Goal: Task Accomplishment & Management: Complete application form

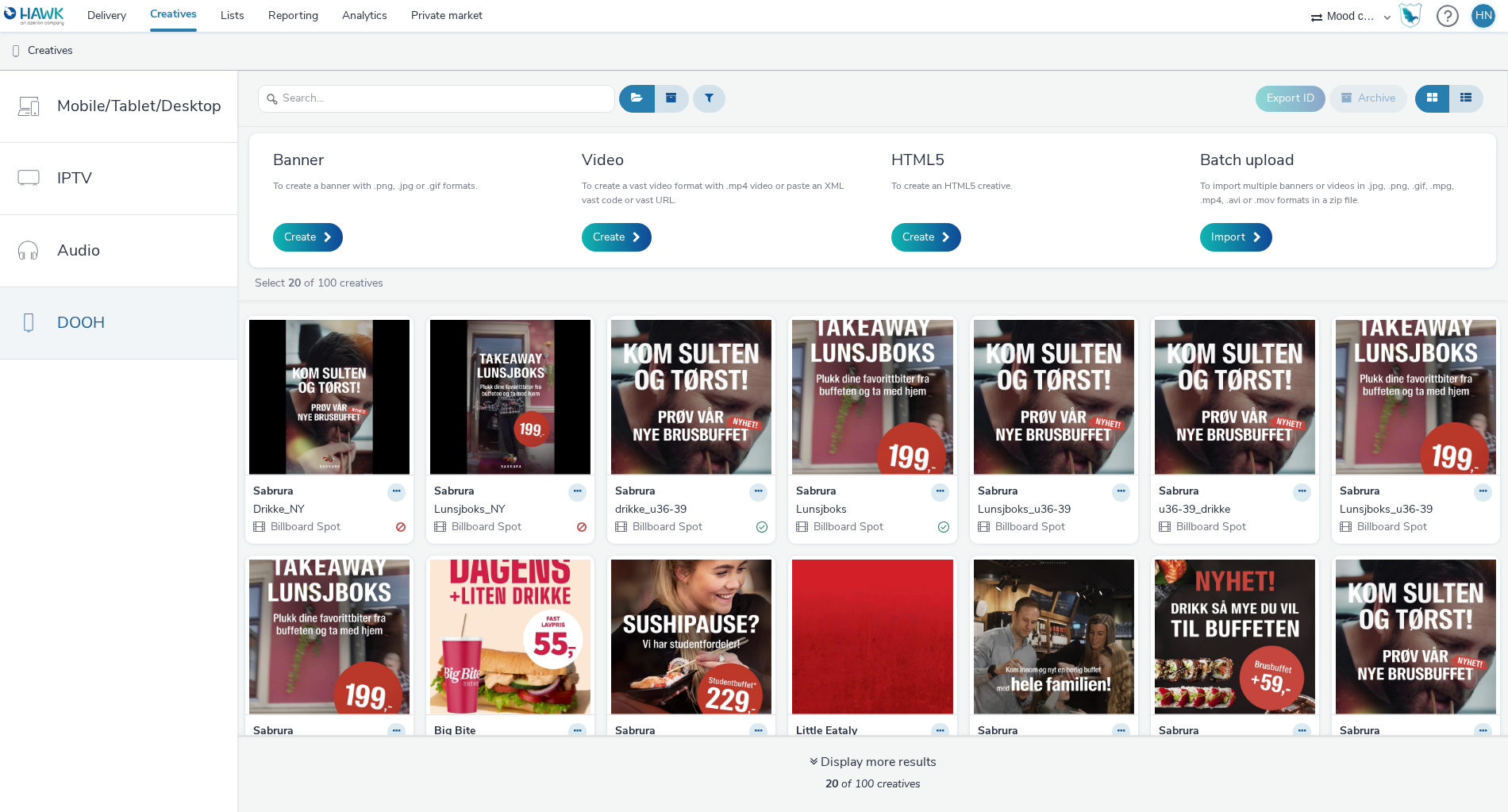
click at [106, 605] on nav "Mobile/Tablet/Desktop IPTV Audio DOOH" at bounding box center [118, 441] width 237 height 741
click at [306, 521] on span "Billboard Spot" at bounding box center [304, 527] width 71 height 15
click at [396, 520] on div "Invalid" at bounding box center [401, 528] width 10 height 17
click at [356, 440] on img at bounding box center [329, 397] width 160 height 155
click at [697, 418] on img at bounding box center [692, 397] width 160 height 155
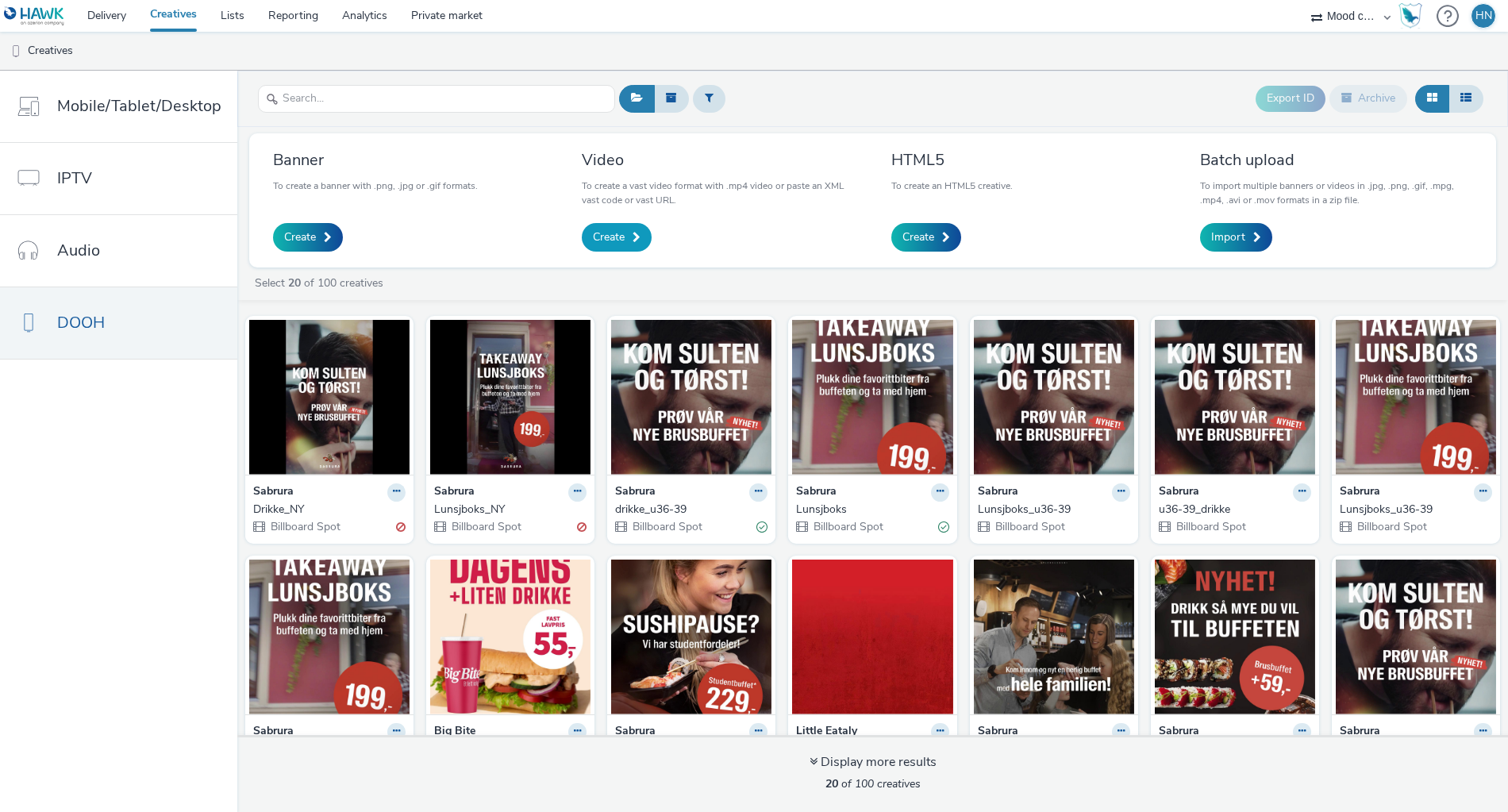
click at [611, 233] on span "Create" at bounding box center [609, 236] width 31 height 16
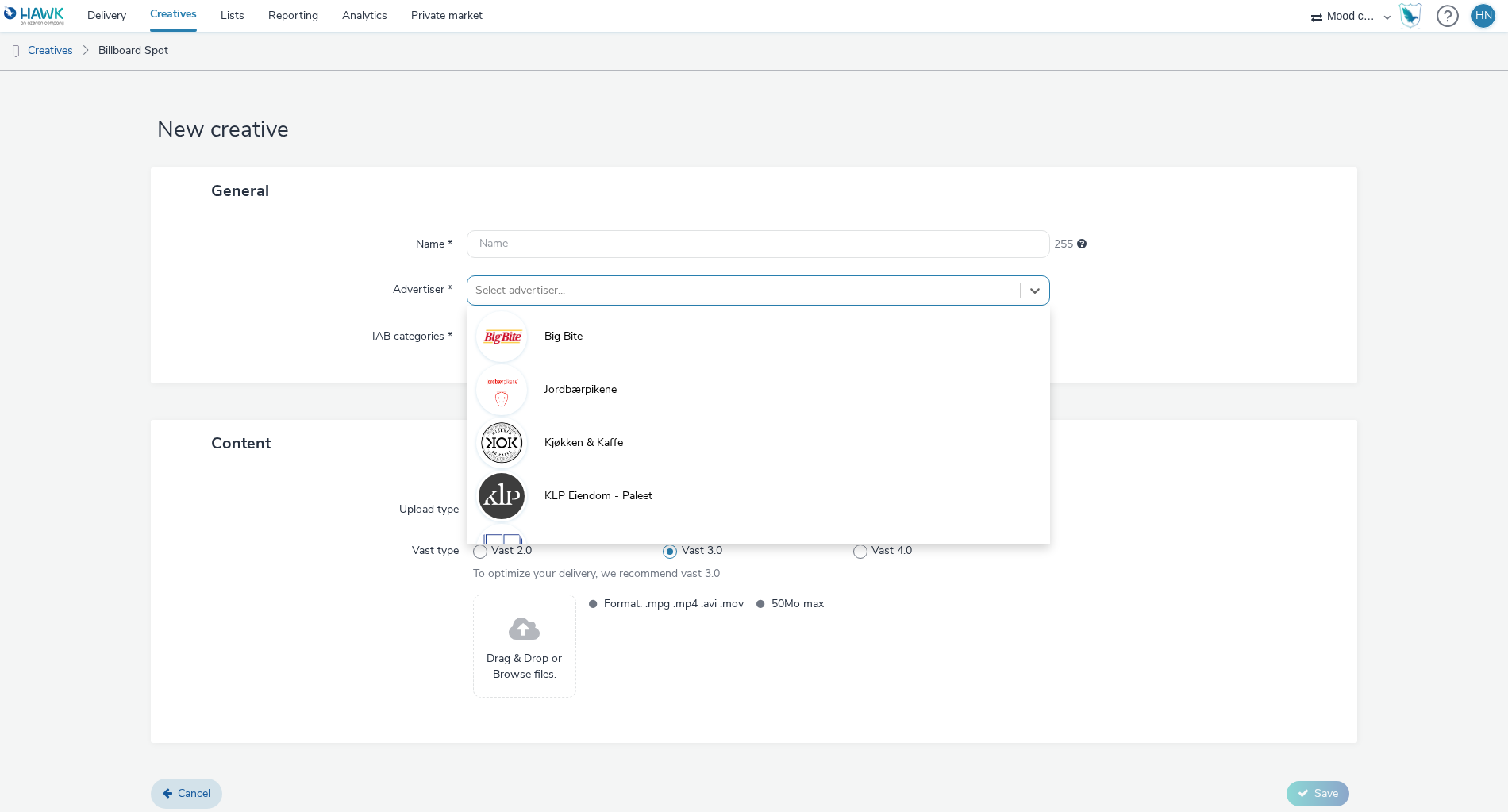
click at [615, 294] on div at bounding box center [744, 290] width 537 height 19
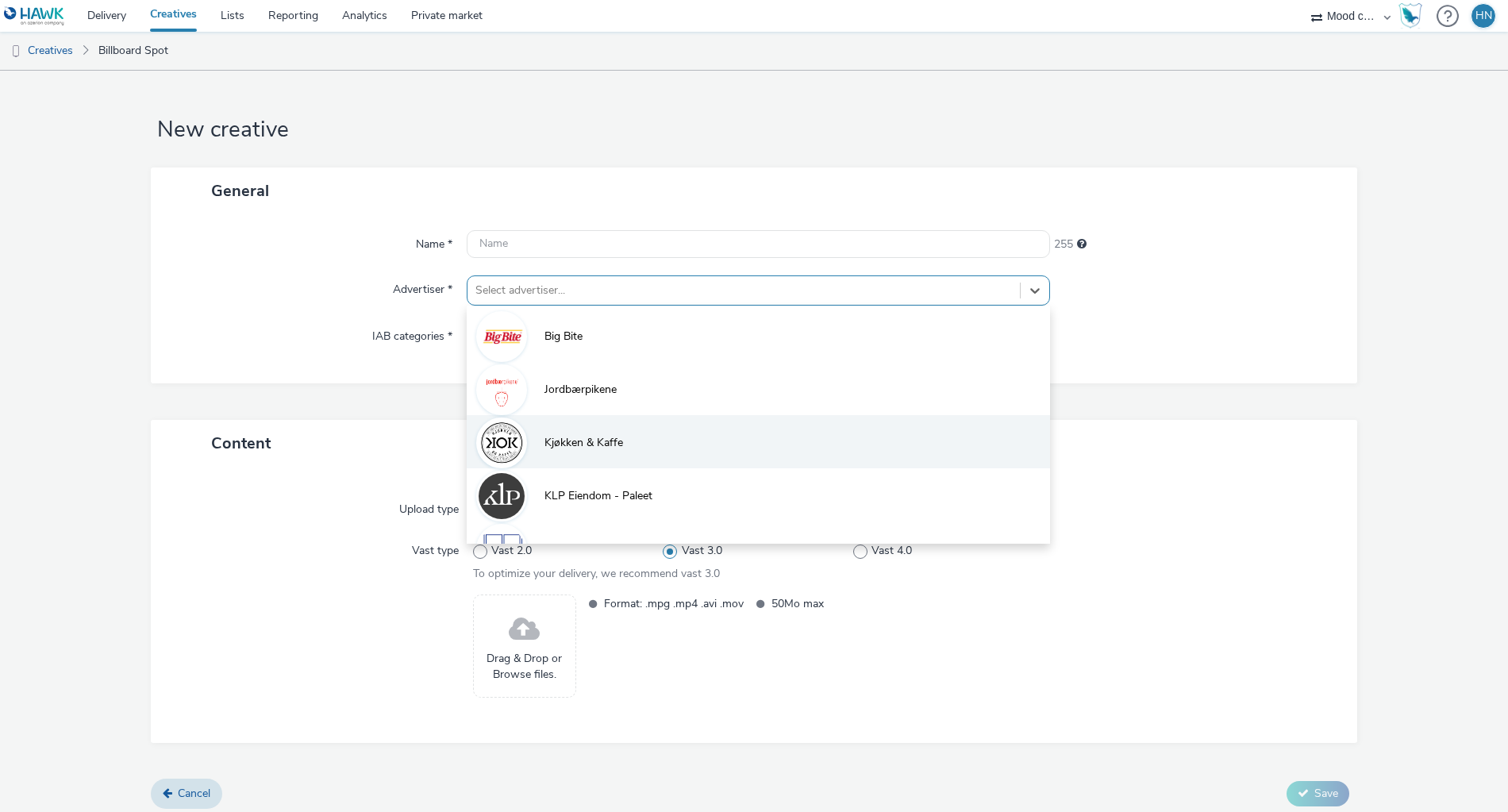
scroll to position [246, 0]
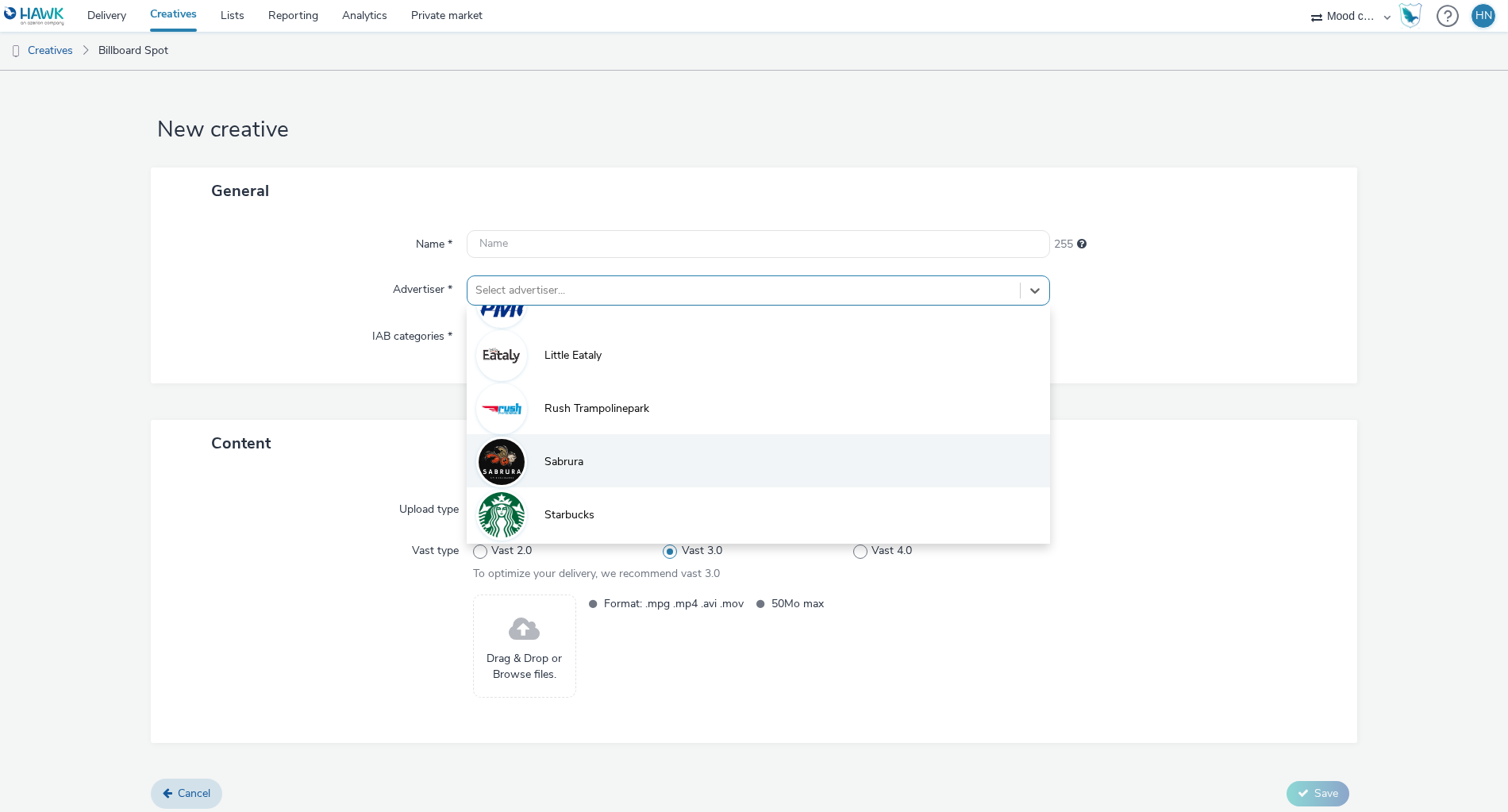
click at [606, 460] on li "Sabrura" at bounding box center [758, 461] width 583 height 53
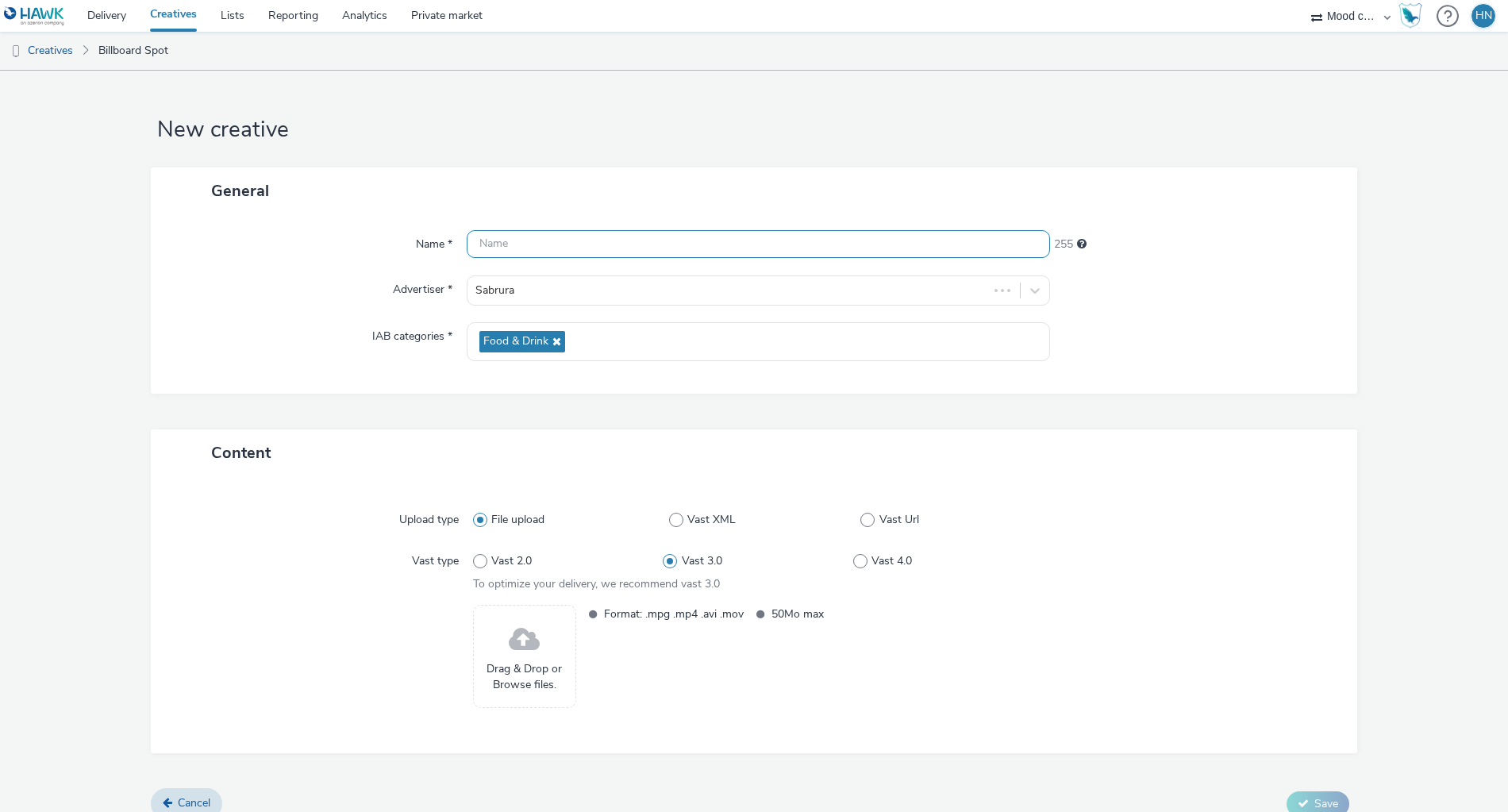
click at [551, 245] on input "text" at bounding box center [758, 244] width 583 height 28
type input "Lunsjboks_[DATE]"
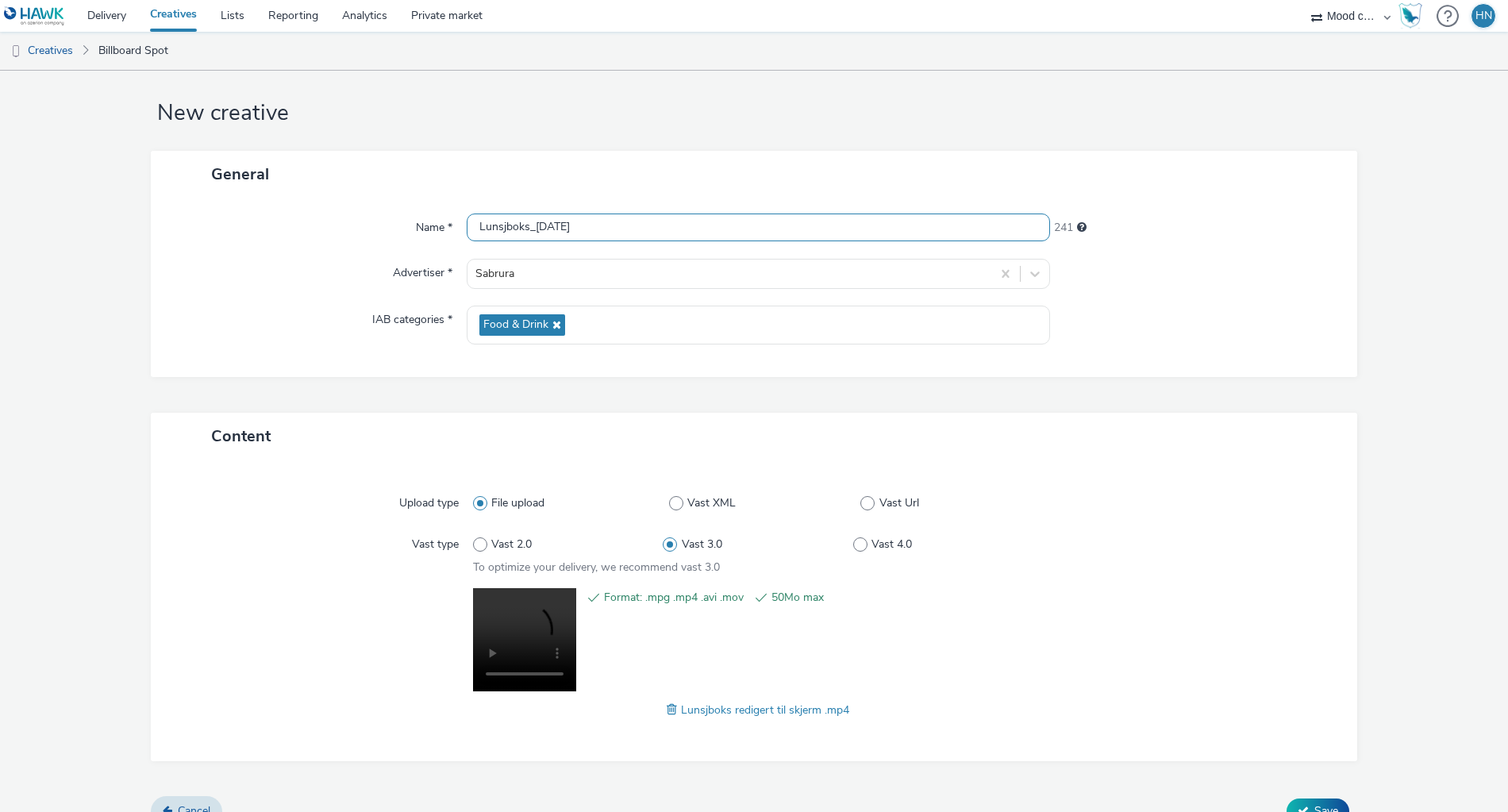
scroll to position [41, 0]
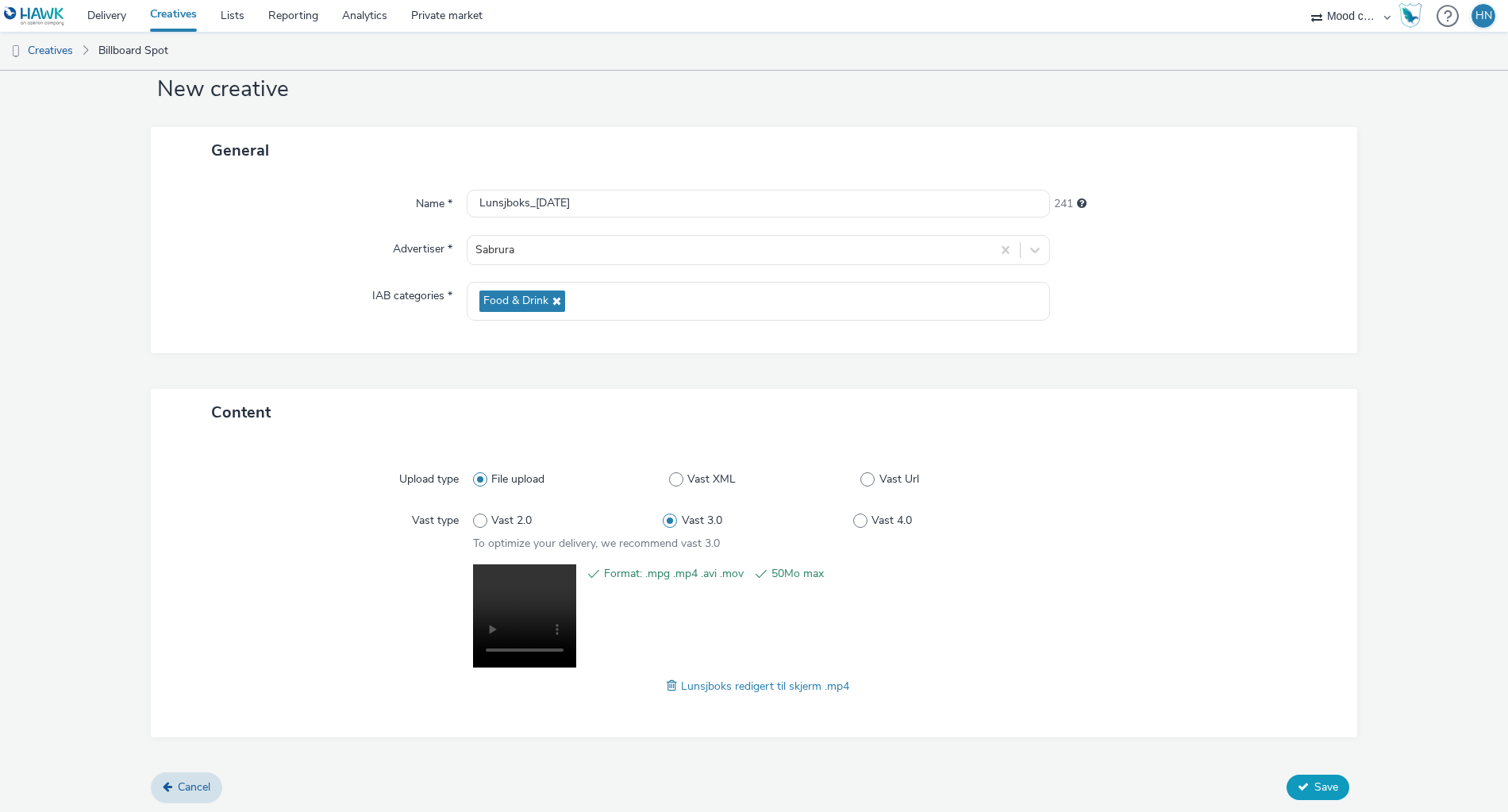
click at [1318, 776] on button "Save" at bounding box center [1319, 787] width 63 height 26
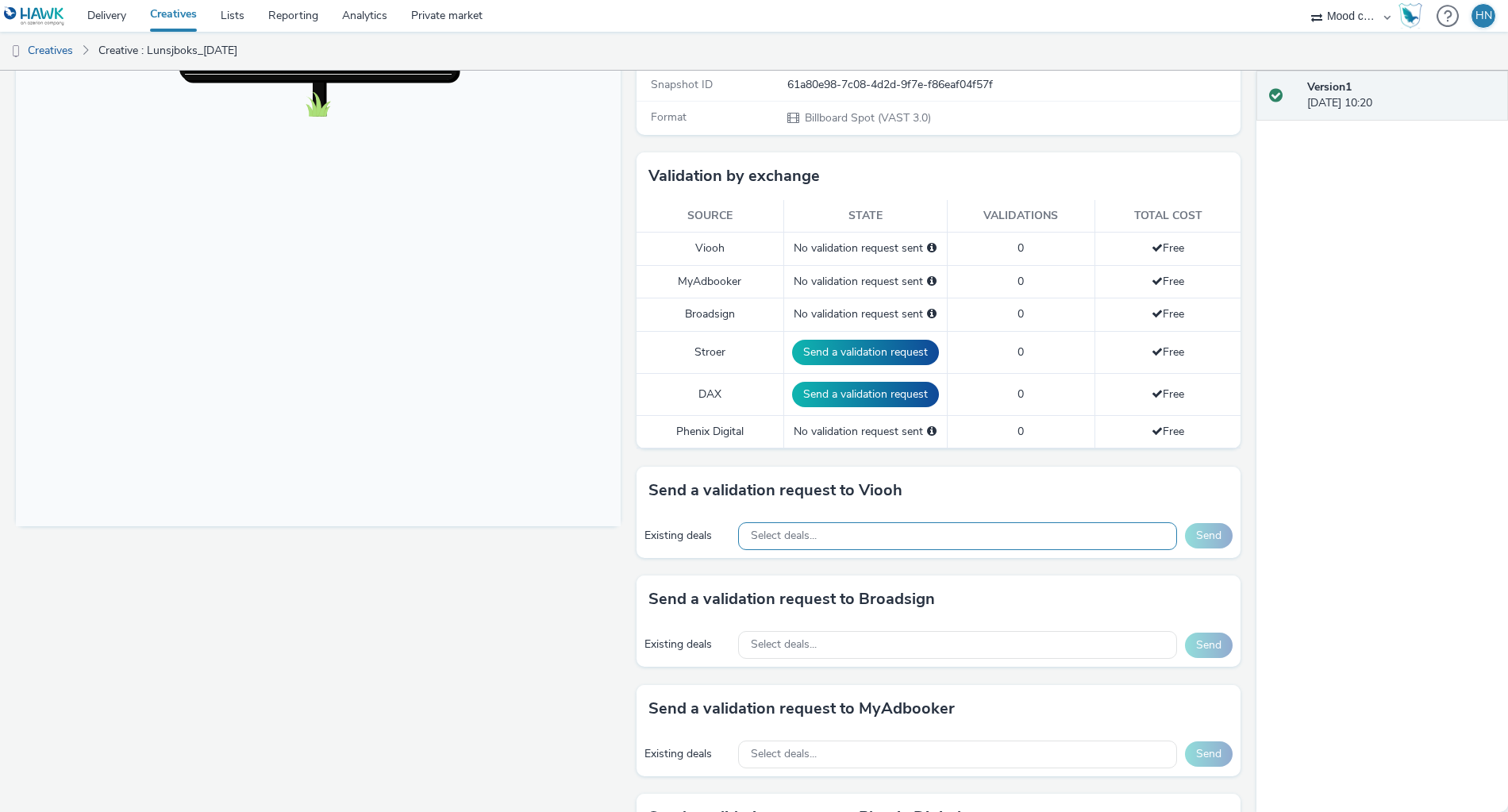
scroll to position [315, 0]
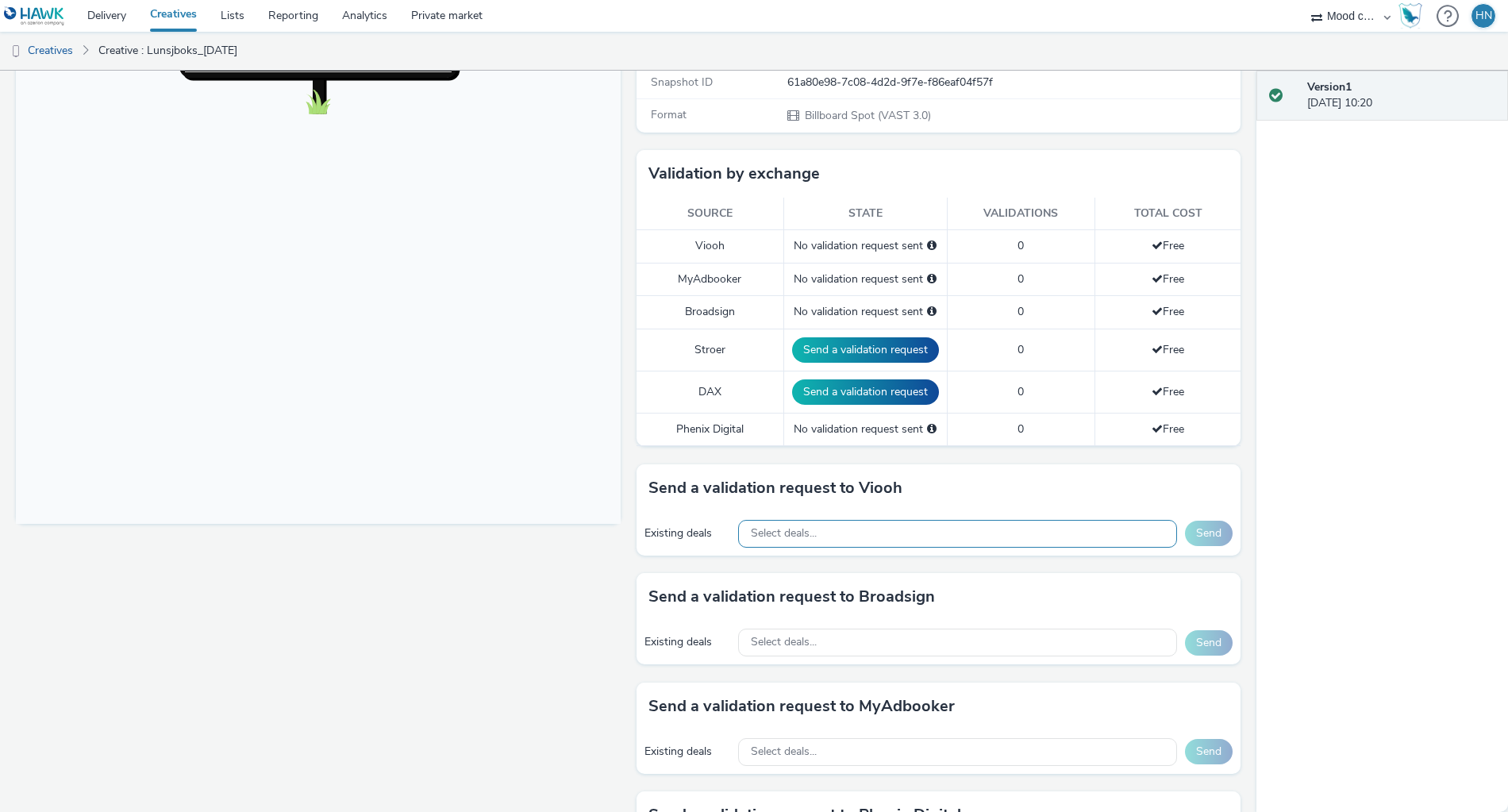
click at [994, 526] on div "Select deals..." at bounding box center [957, 534] width 439 height 28
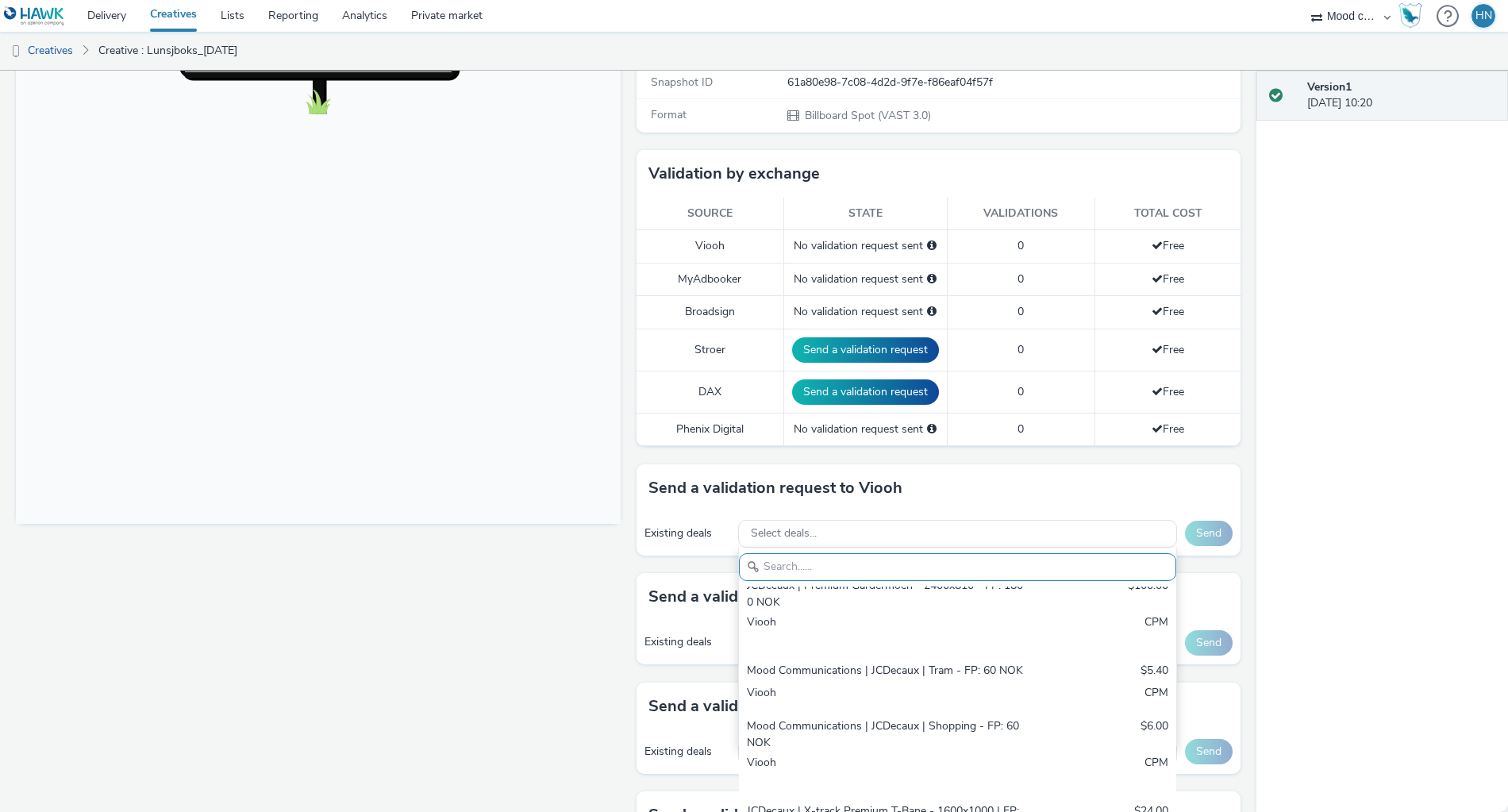
scroll to position [391, 0]
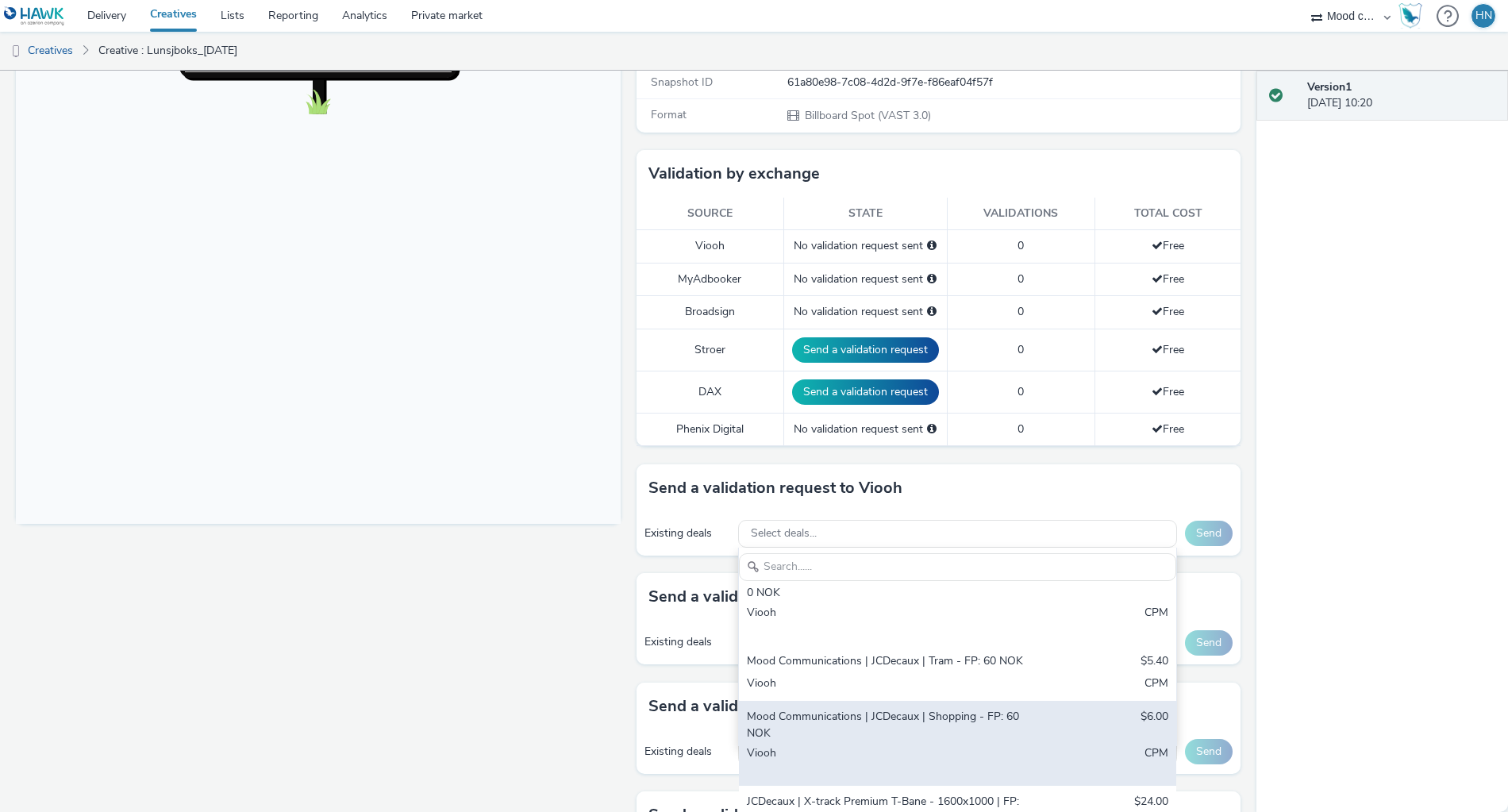
click at [912, 709] on div "Mood Communications | JCDecaux | Shopping - FP: 60 NOK" at bounding box center [886, 724] width 279 height 32
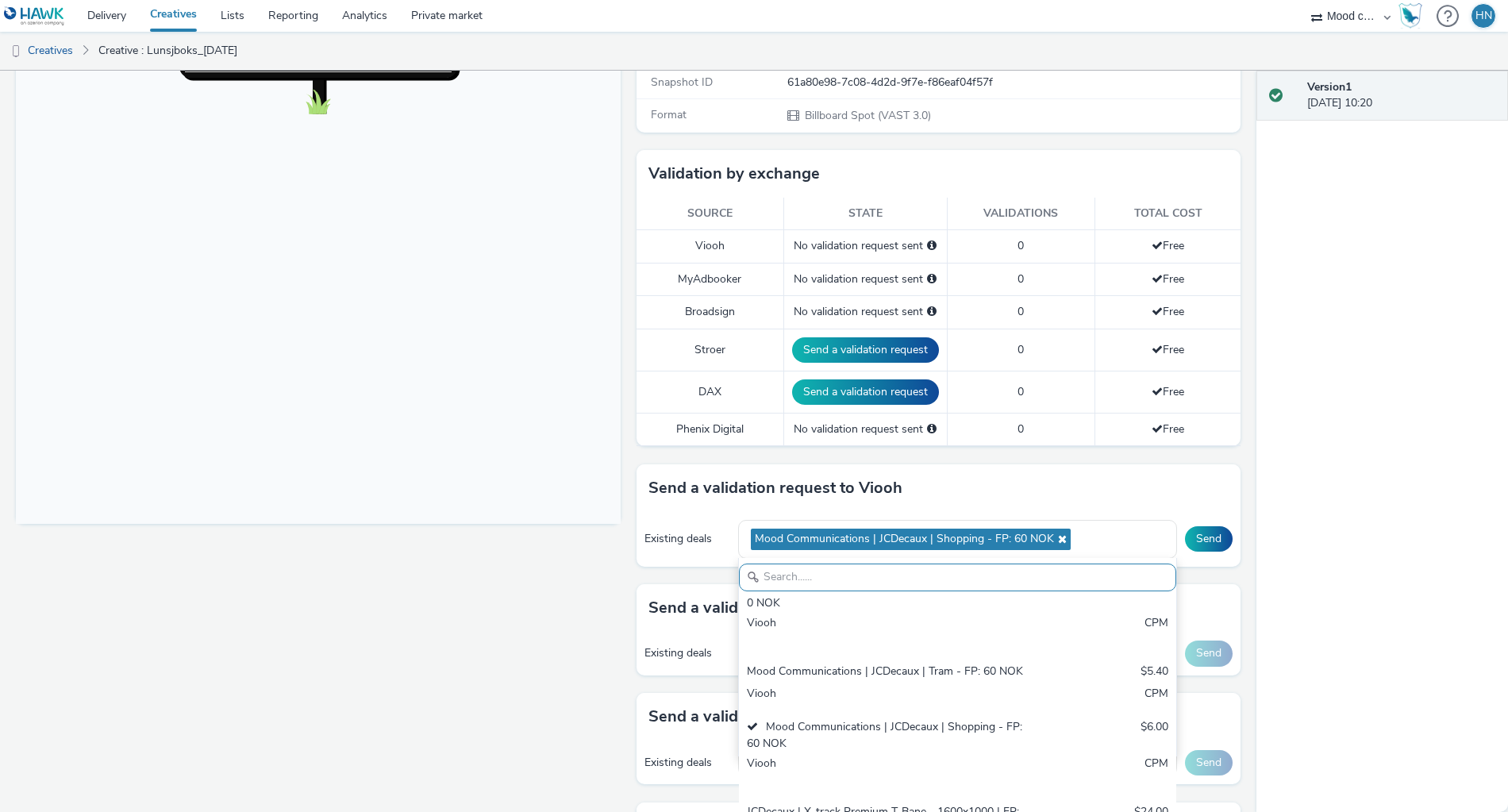
click at [1348, 556] on div "Version 1 [DATE] 10:20" at bounding box center [1382, 441] width 251 height 741
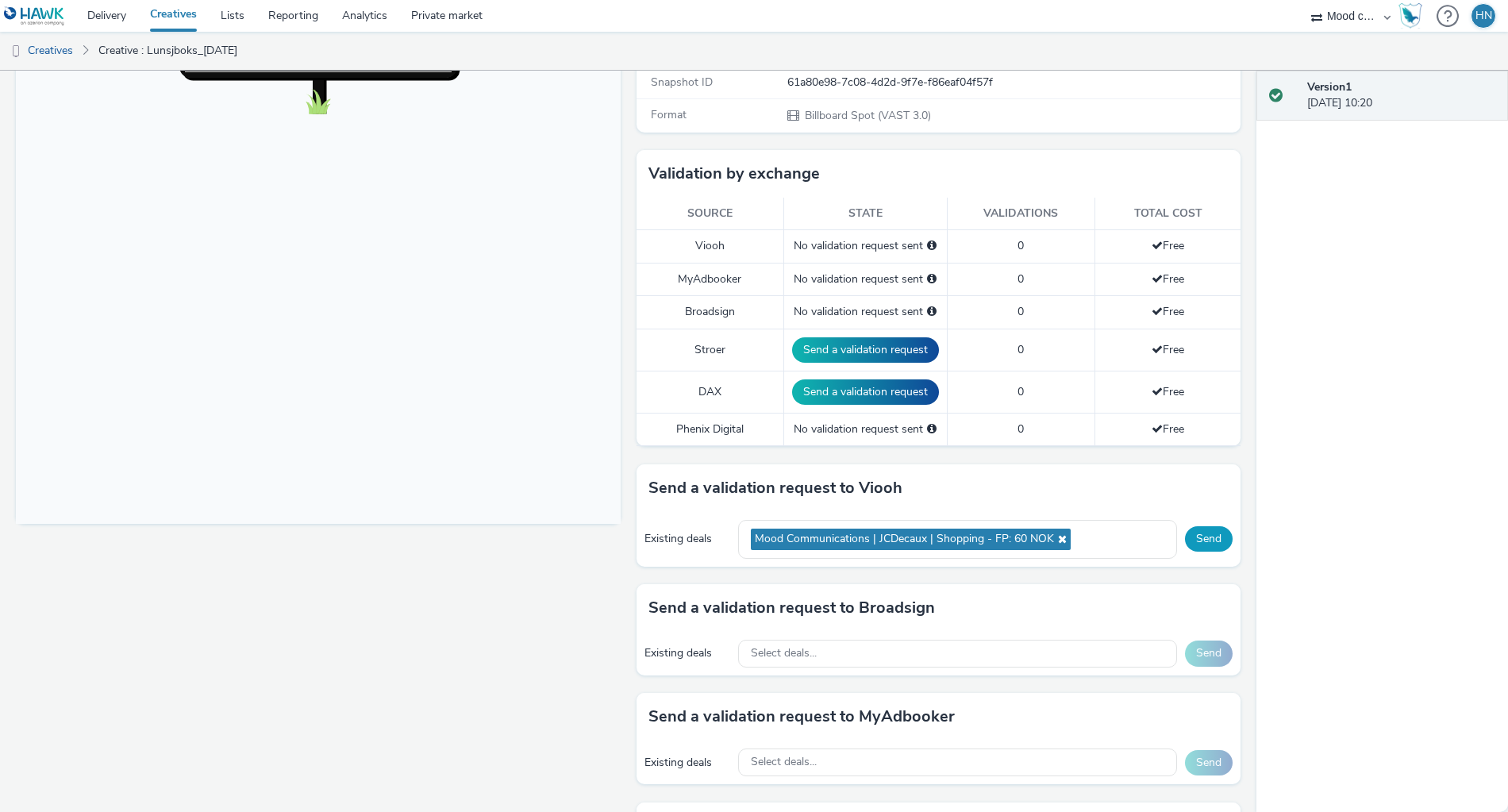
click at [1209, 533] on button "Send" at bounding box center [1209, 538] width 48 height 26
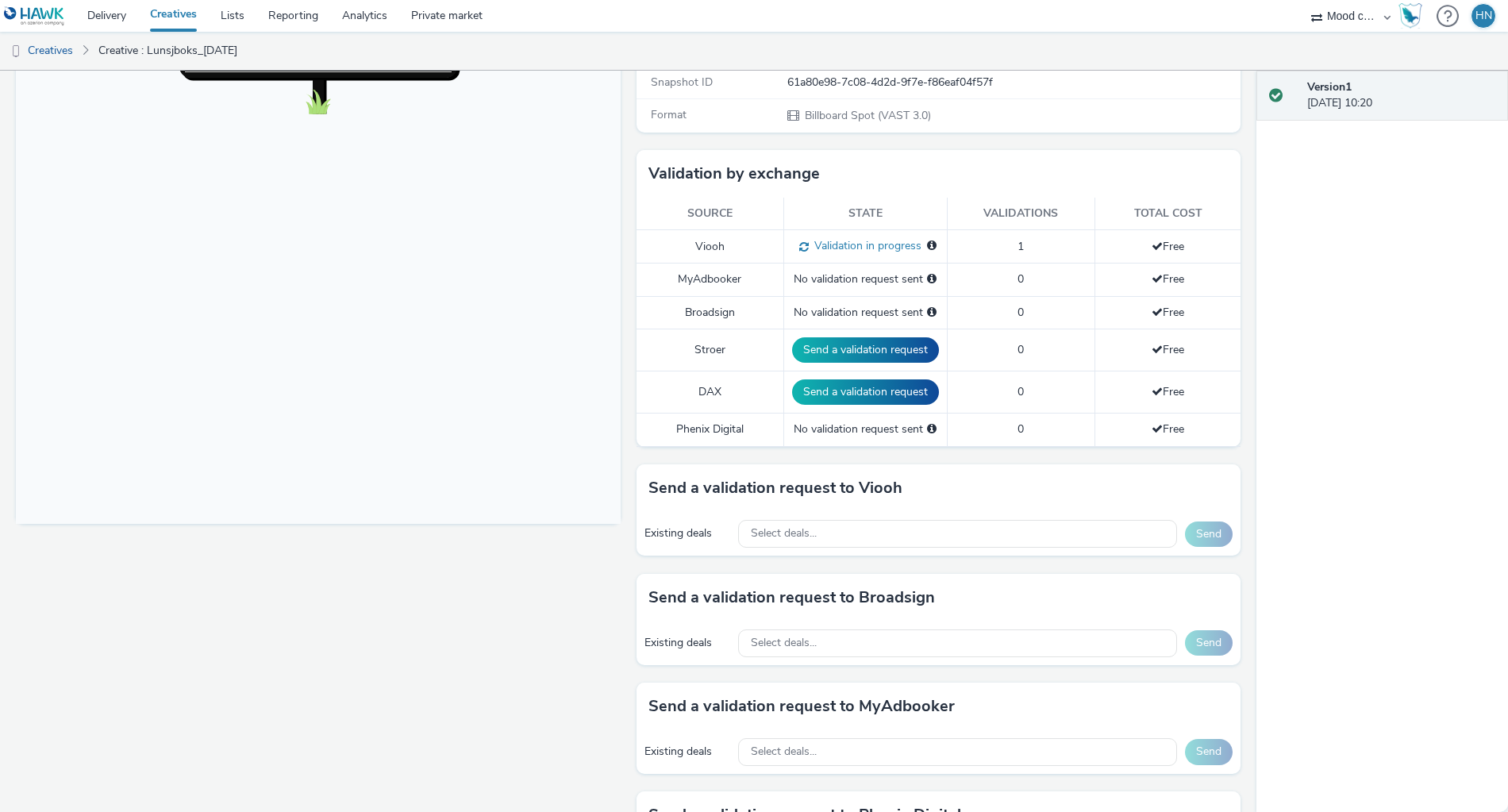
scroll to position [0, 0]
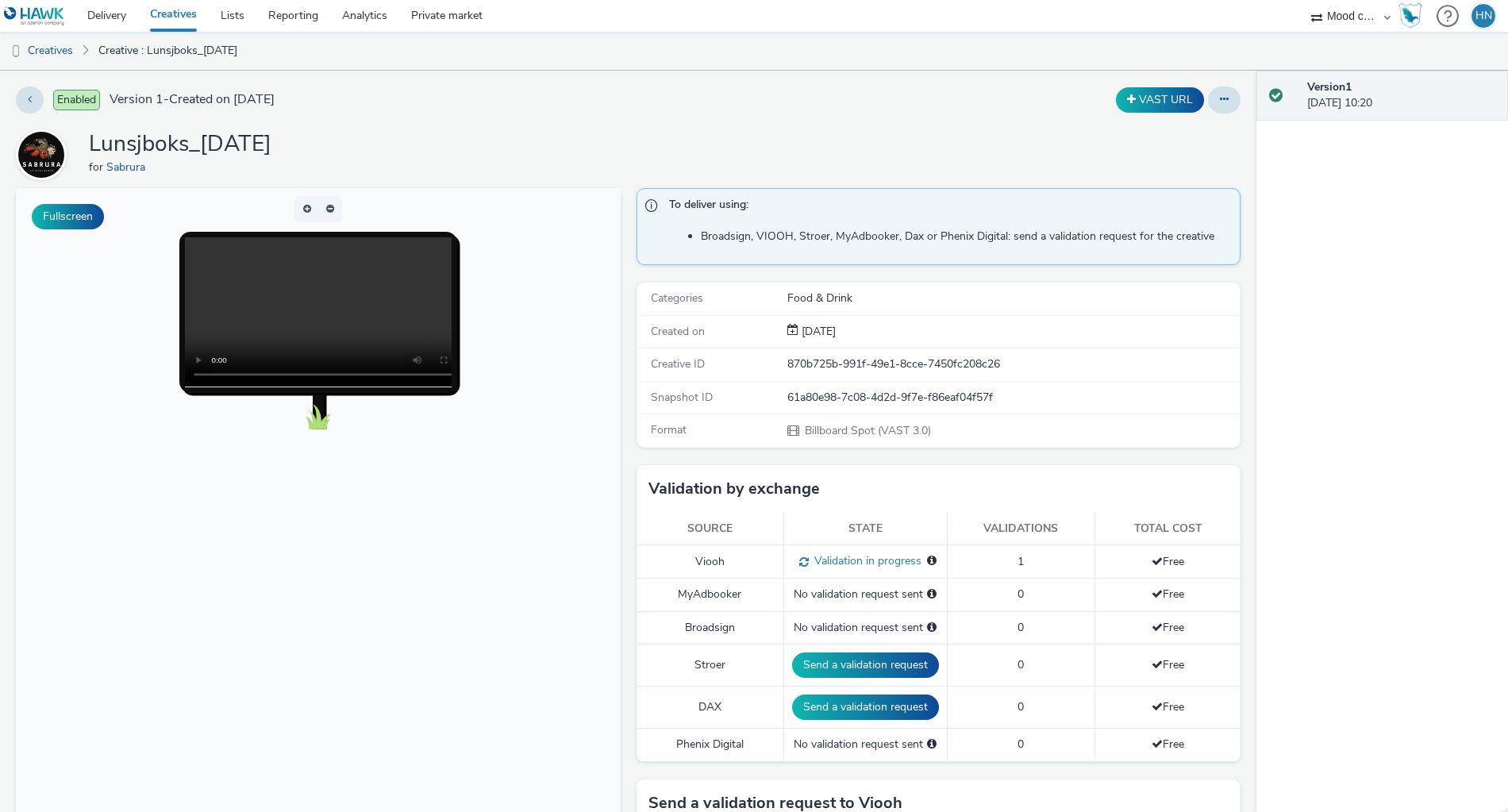
click at [170, 17] on link "Creatives" at bounding box center [173, 16] width 70 height 31
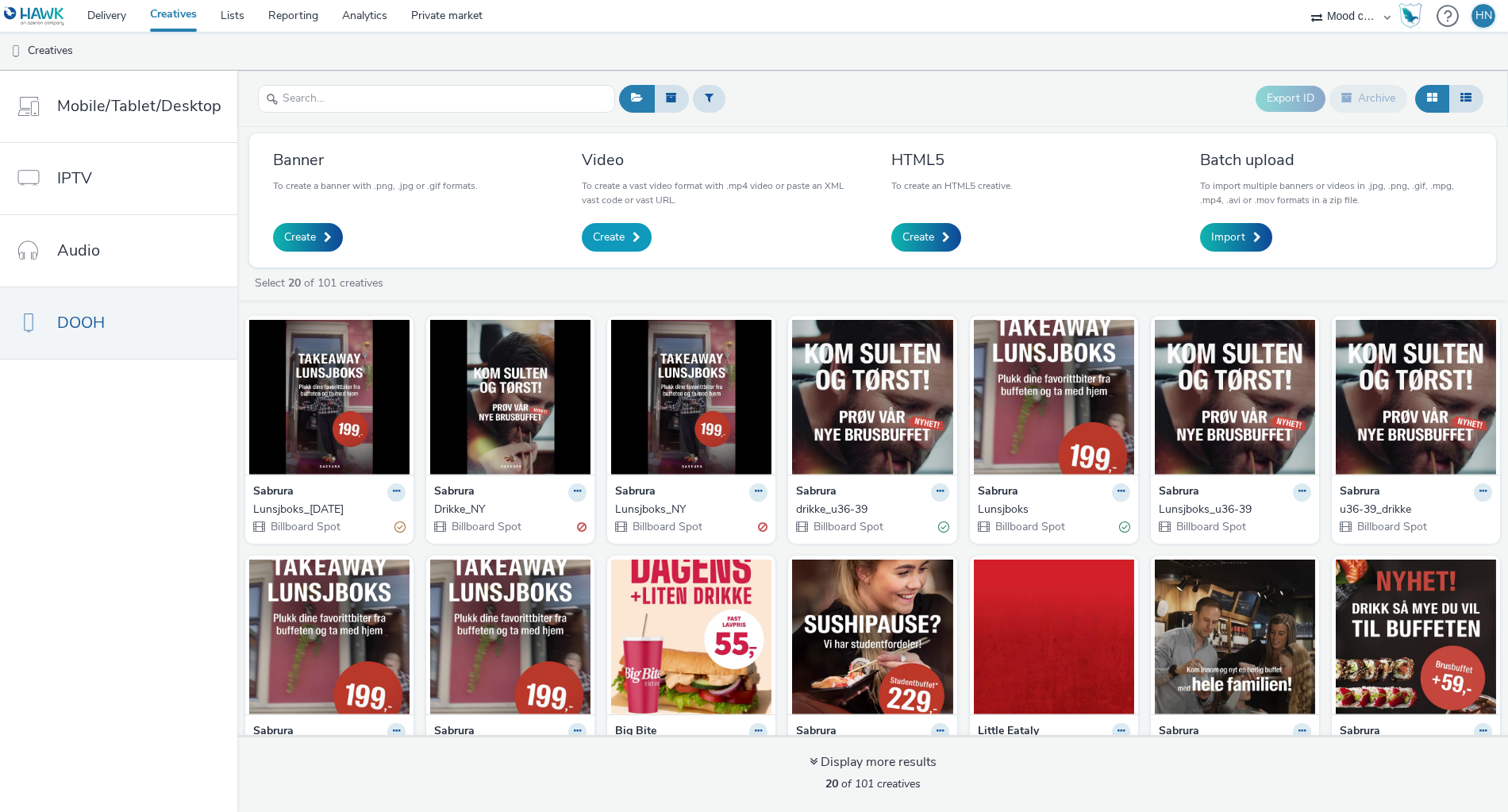
click at [622, 239] on link "Create" at bounding box center [616, 237] width 69 height 29
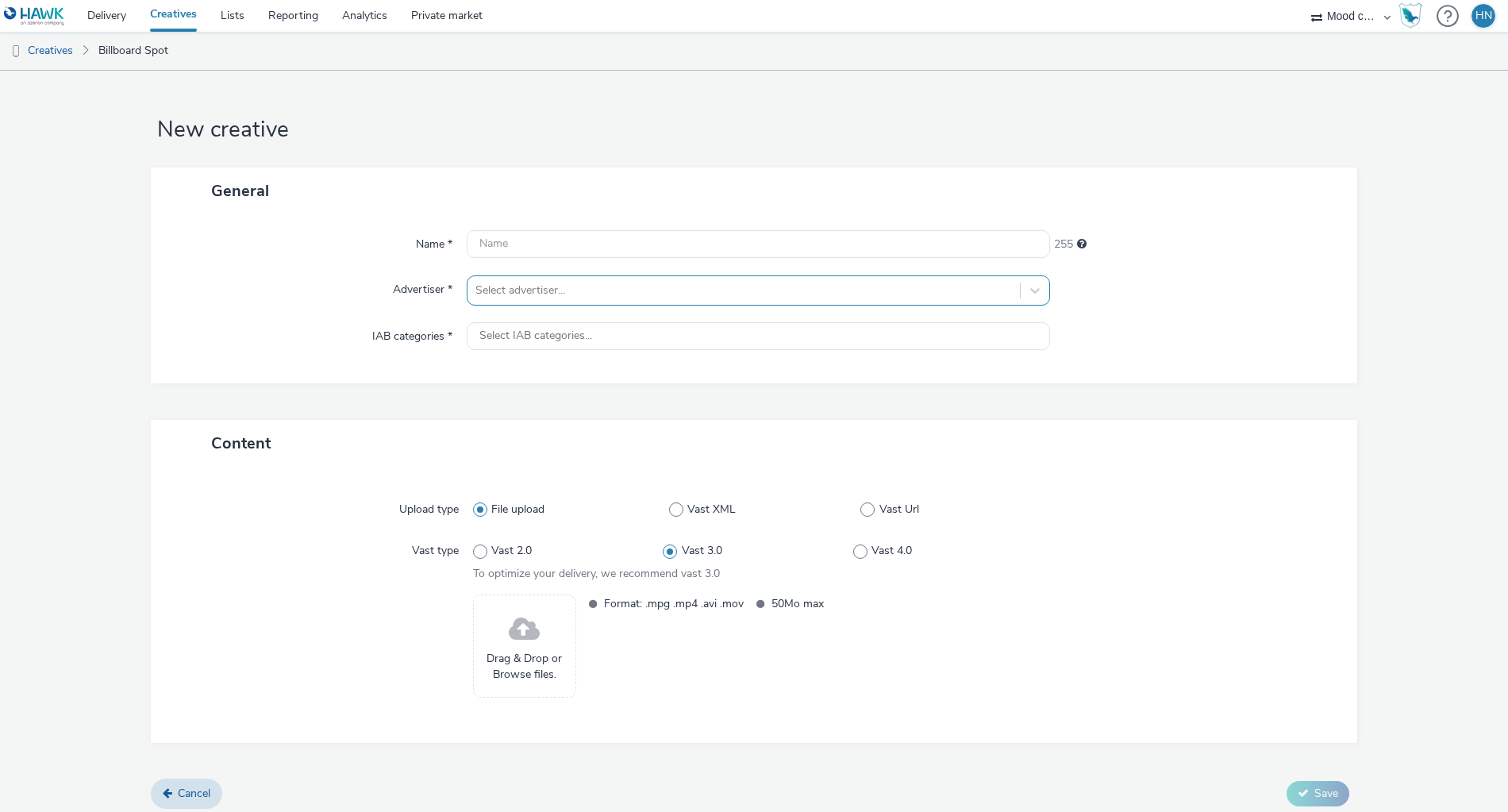
click at [630, 297] on div at bounding box center [744, 290] width 537 height 19
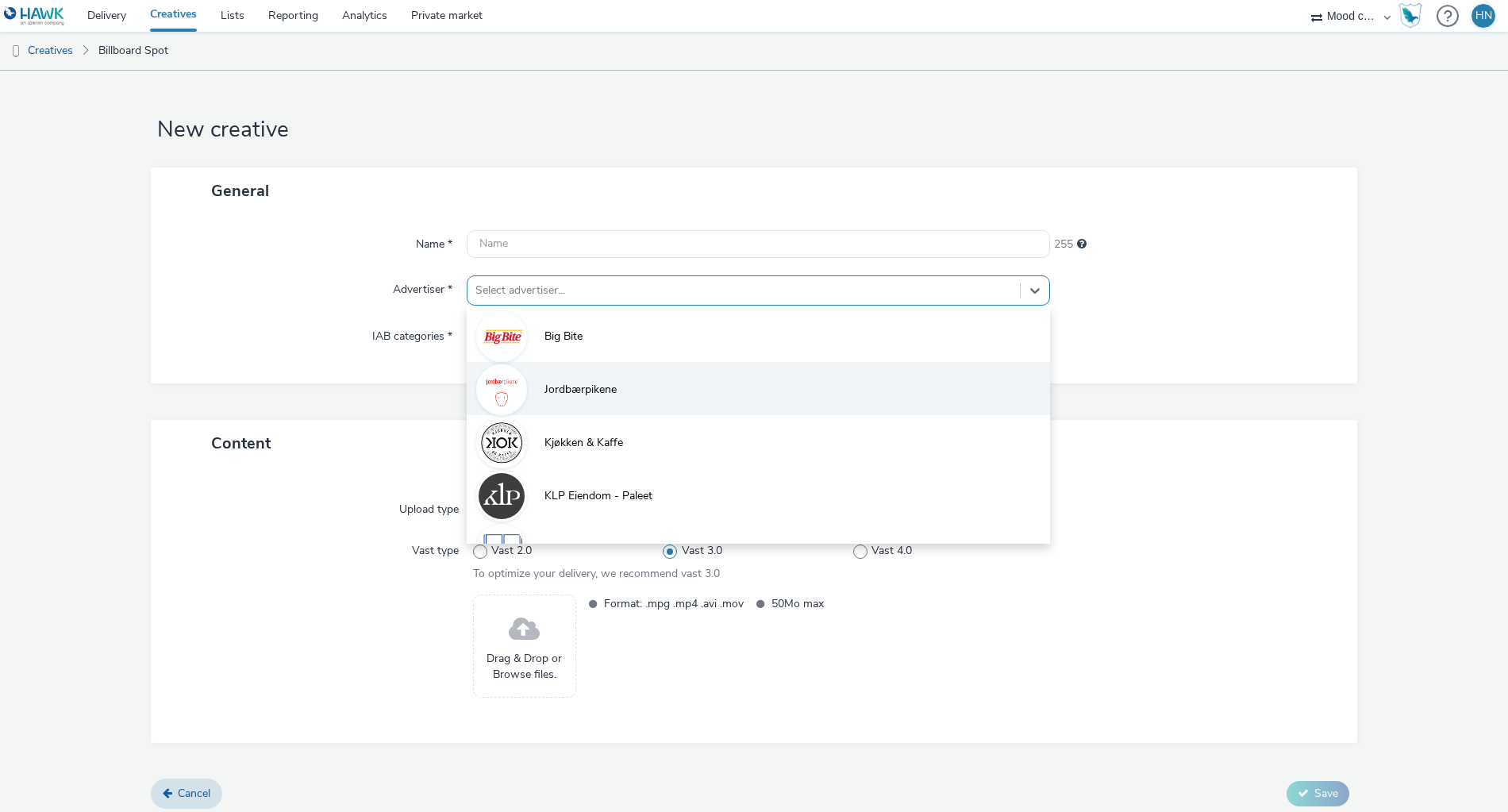
scroll to position [246, 0]
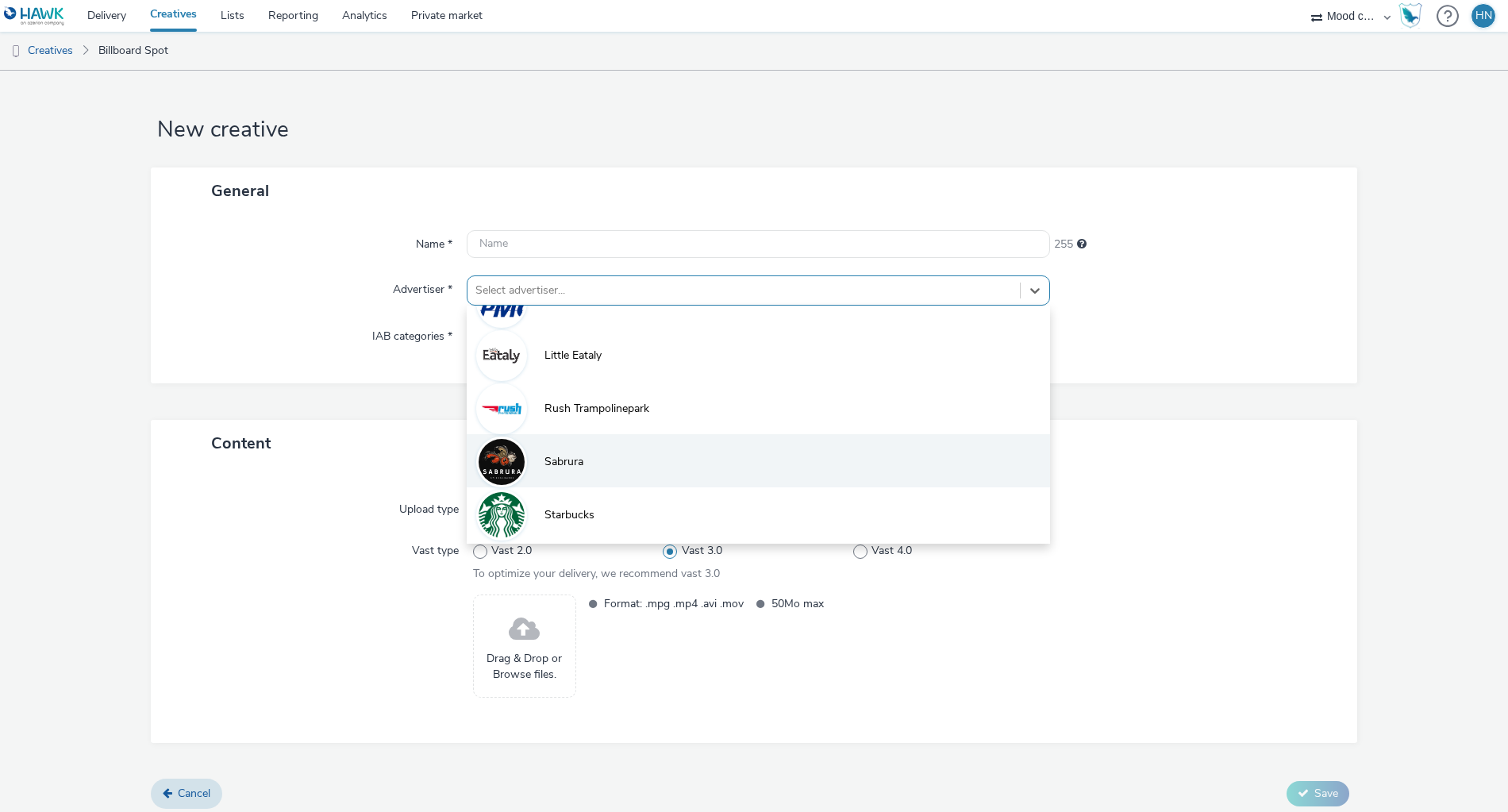
click at [586, 466] on li "Sabrura" at bounding box center [758, 461] width 583 height 53
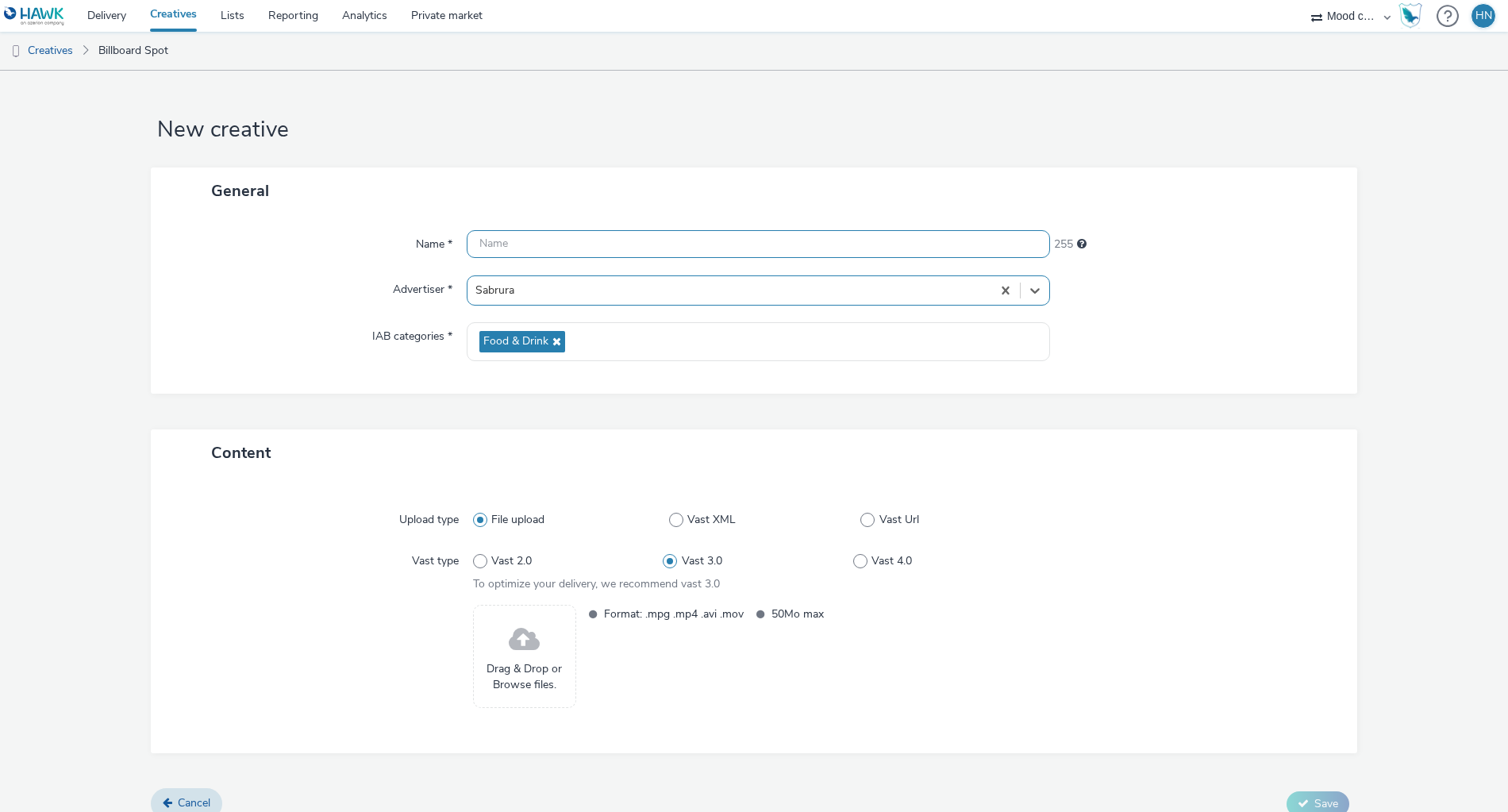
click at [573, 250] on input "text" at bounding box center [758, 244] width 583 height 28
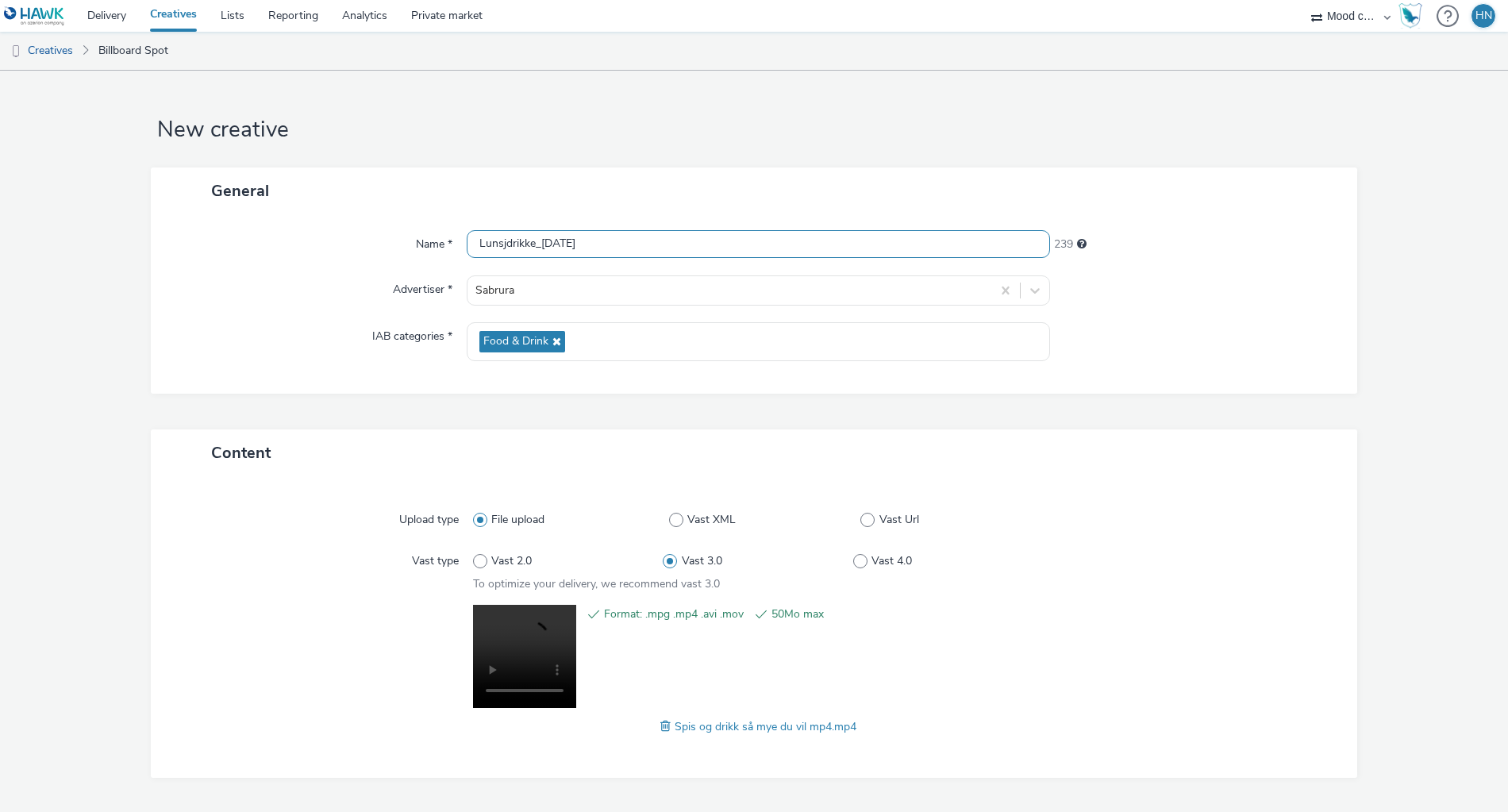
drag, startPoint x: 503, startPoint y: 241, endPoint x: 424, endPoint y: 241, distance: 79.0
click at [424, 241] on div "Name * Lunsjdrikke_[DATE]" at bounding box center [754, 244] width 1175 height 29
type input "drikkeBuffe_[DATE]"
click at [1369, 325] on form "New creative General Name * drikkeBuffe_[DATE] Advertiser * Sabrura IAB categor…" at bounding box center [754, 462] width 1508 height 784
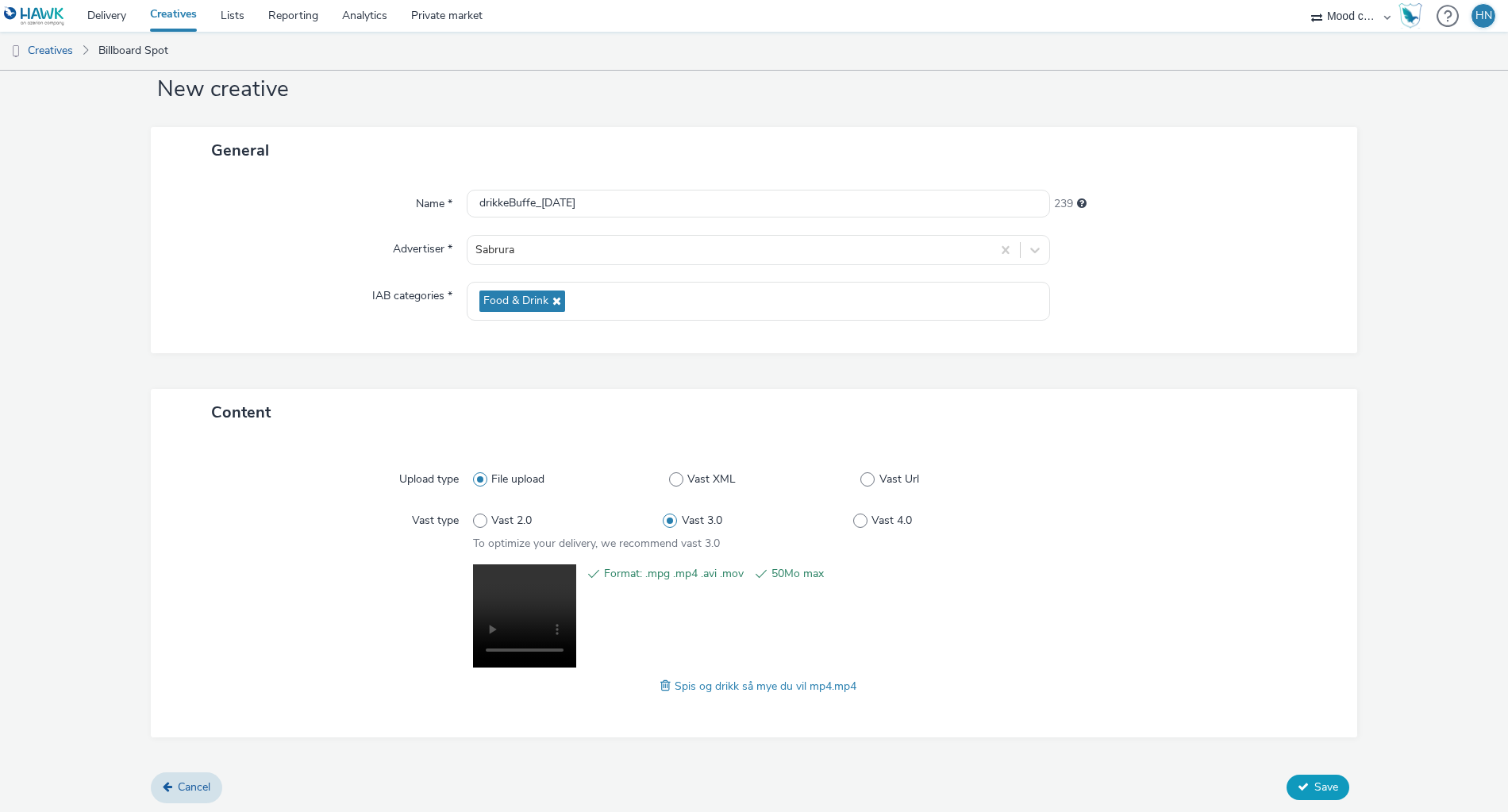
click at [1318, 781] on span "Save" at bounding box center [1326, 786] width 24 height 15
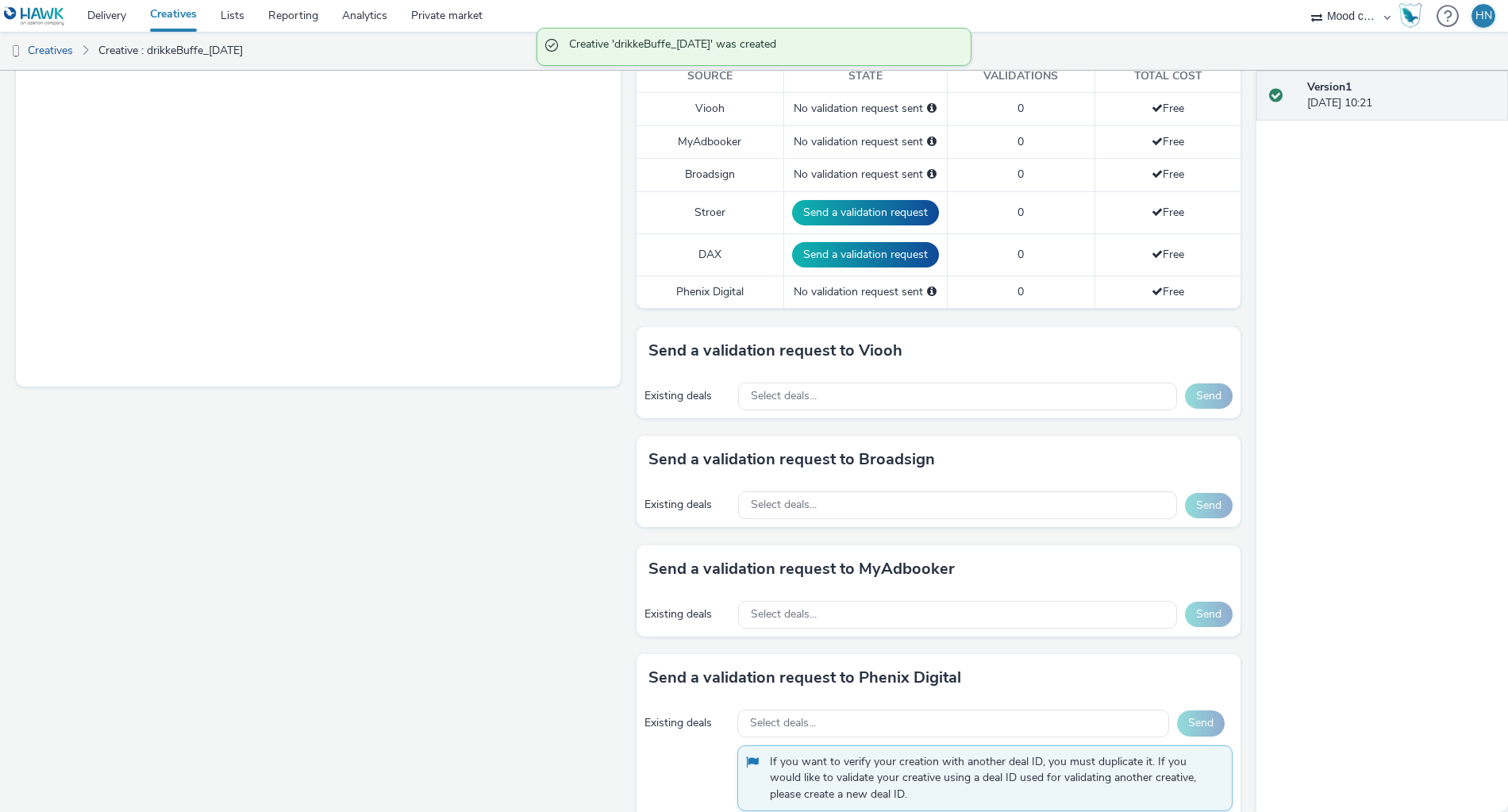
scroll to position [455, 0]
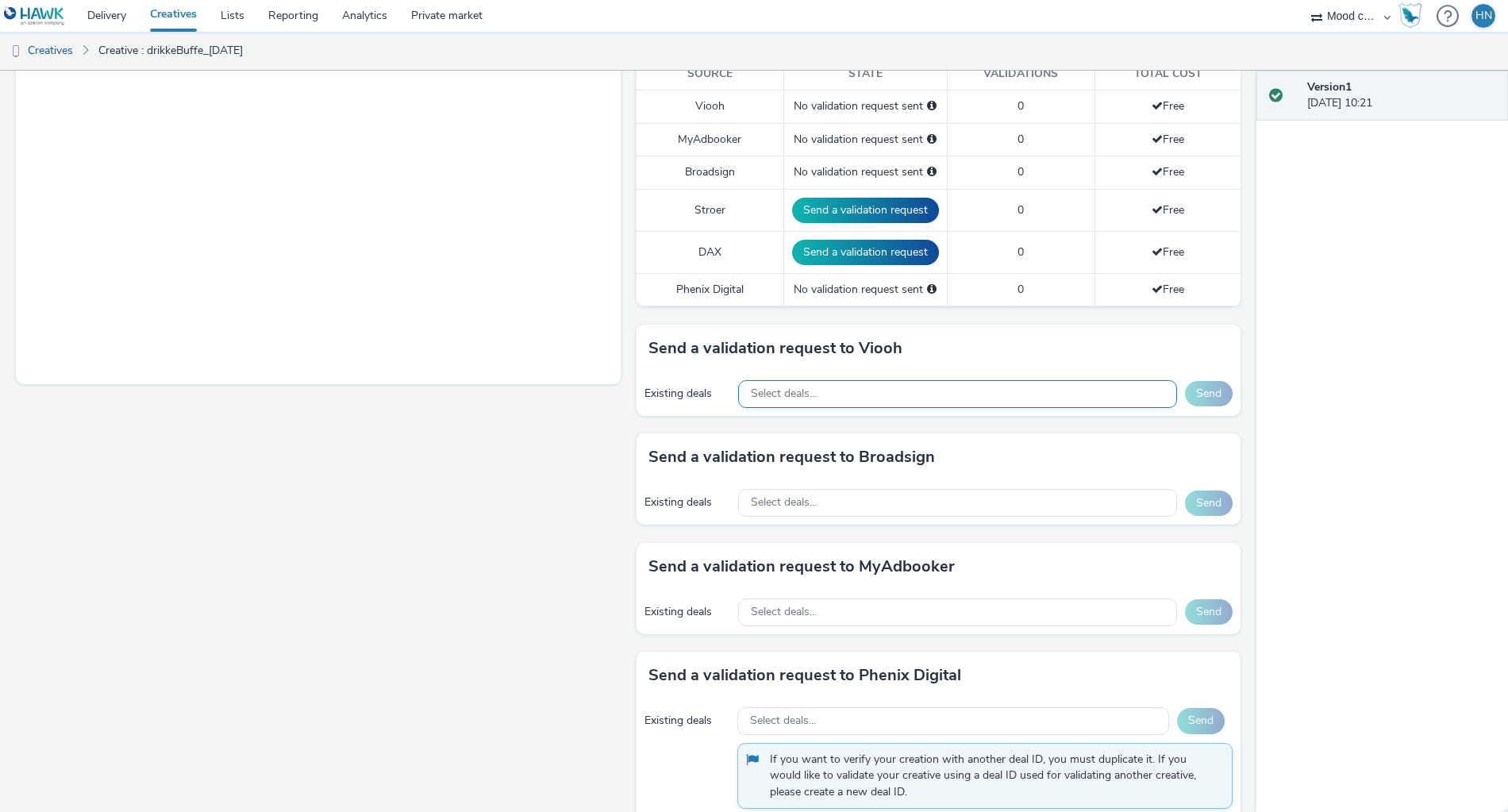
click at [864, 386] on div "Select deals..." at bounding box center [957, 394] width 439 height 28
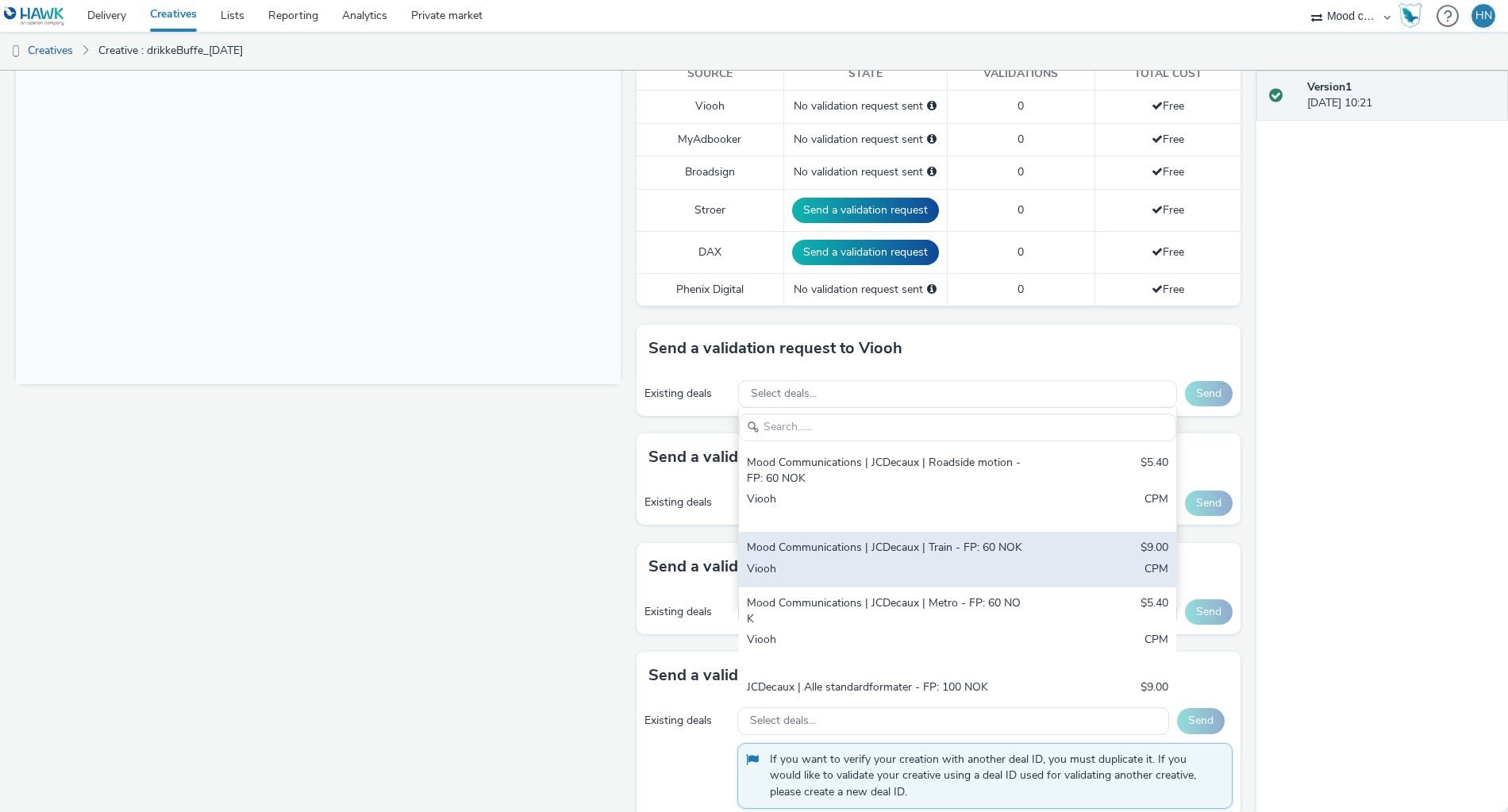
scroll to position [391, 0]
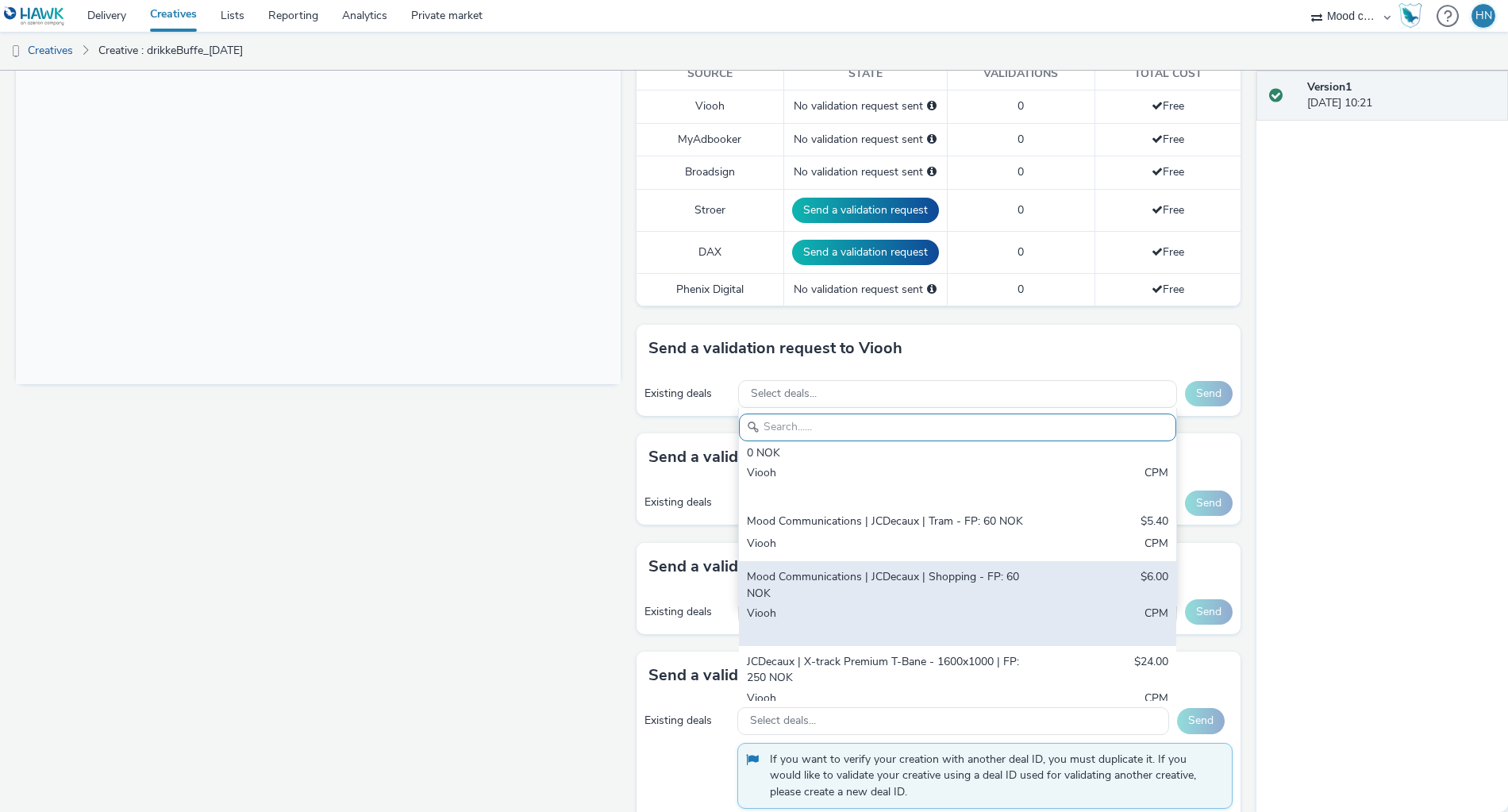
click at [883, 569] on div "Mood Communications | JCDecaux | Shopping - FP: 60 NOK" at bounding box center [886, 585] width 279 height 32
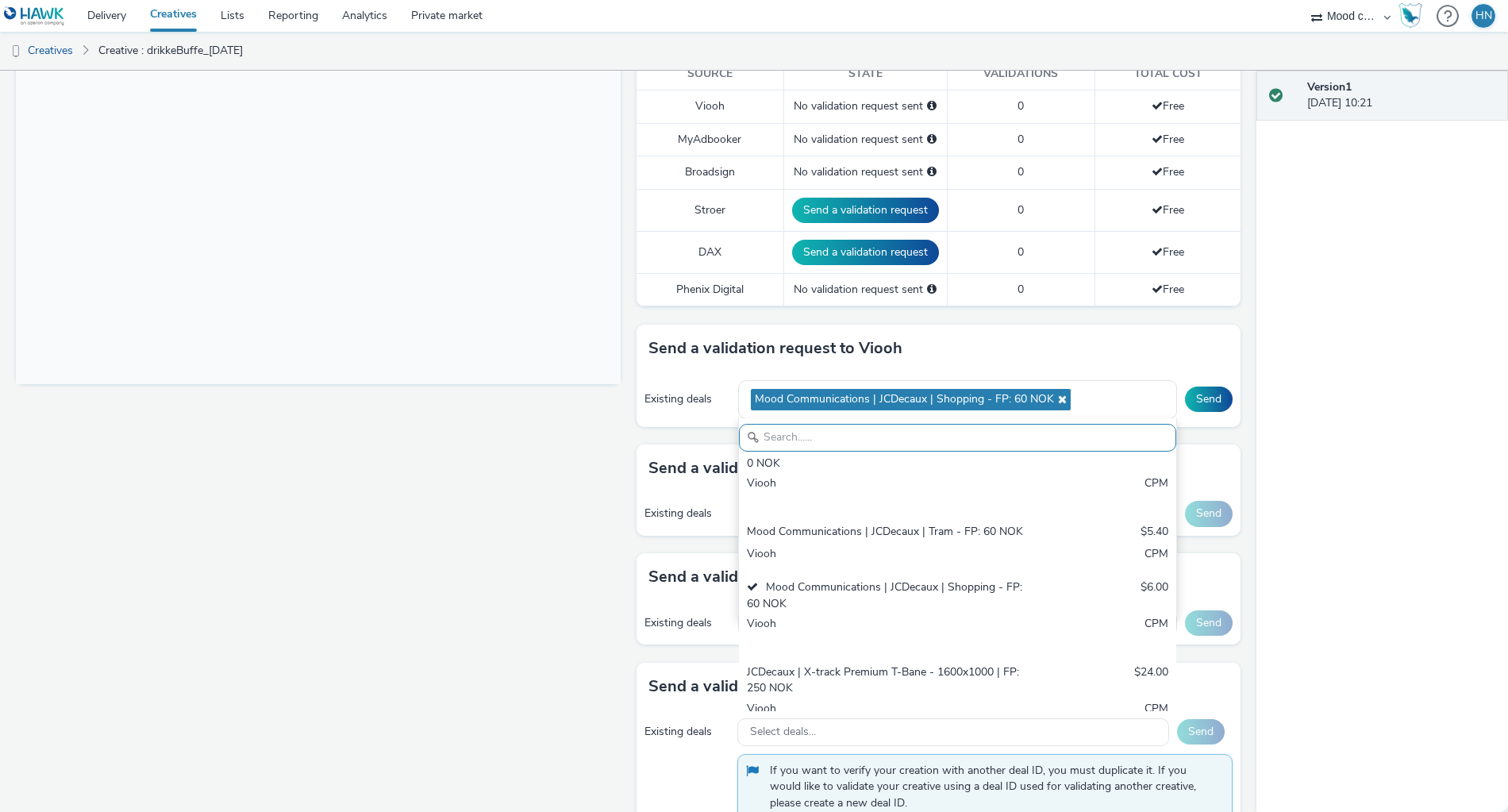
click at [1386, 378] on div "Version 1 [DATE] 10:21" at bounding box center [1382, 441] width 251 height 741
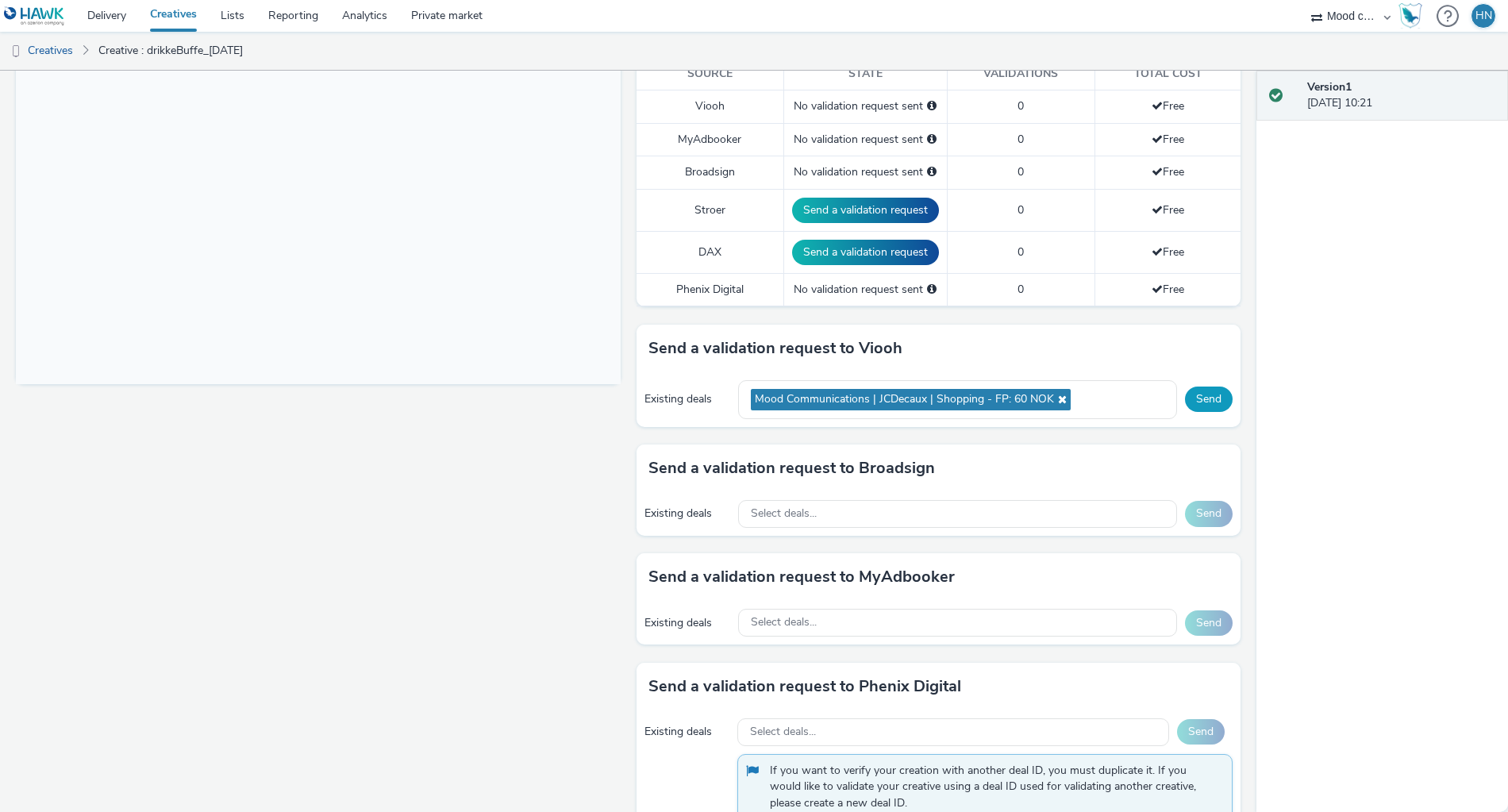
click at [1196, 386] on button "Send" at bounding box center [1209, 399] width 48 height 26
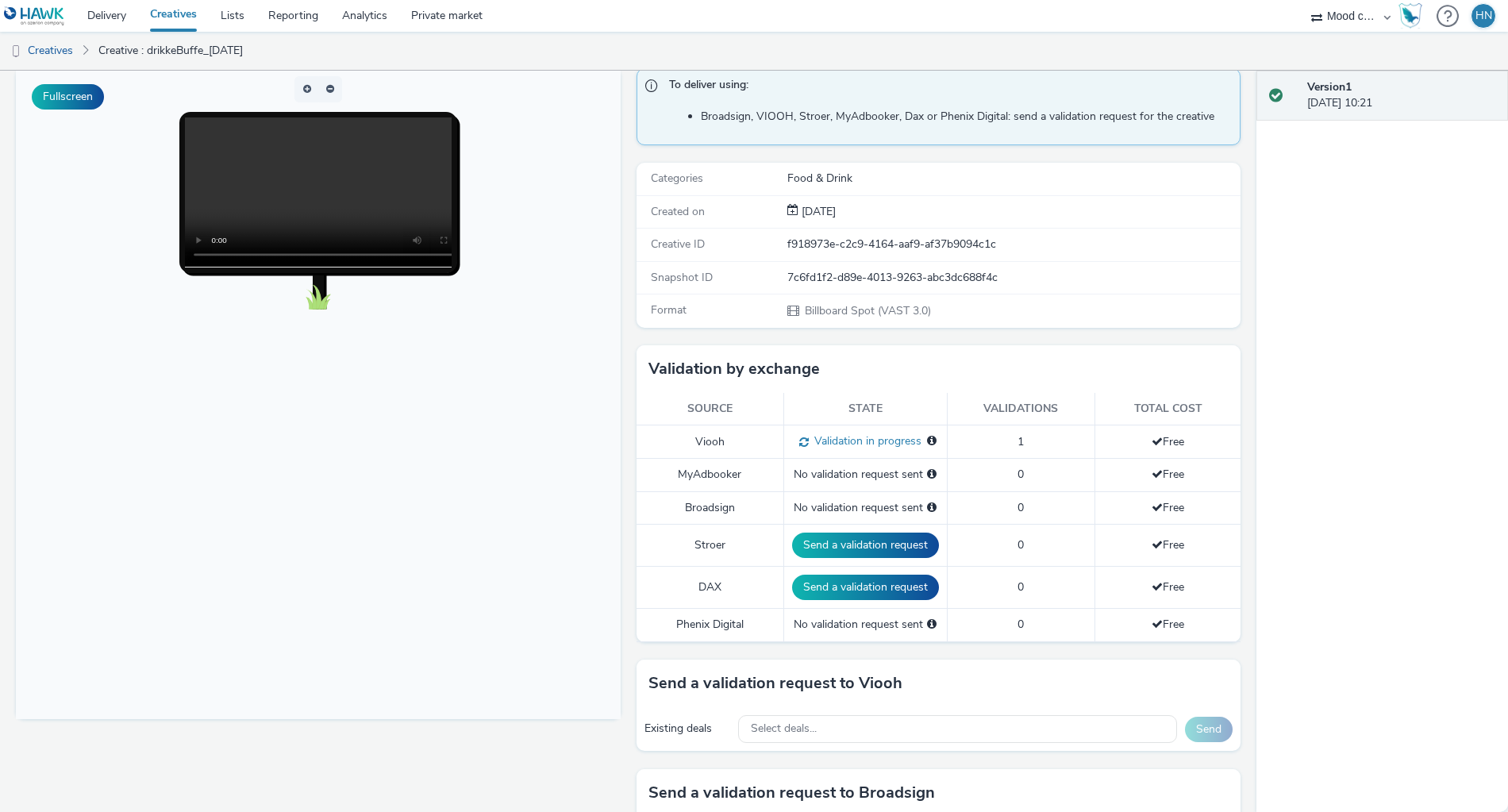
scroll to position [88, 0]
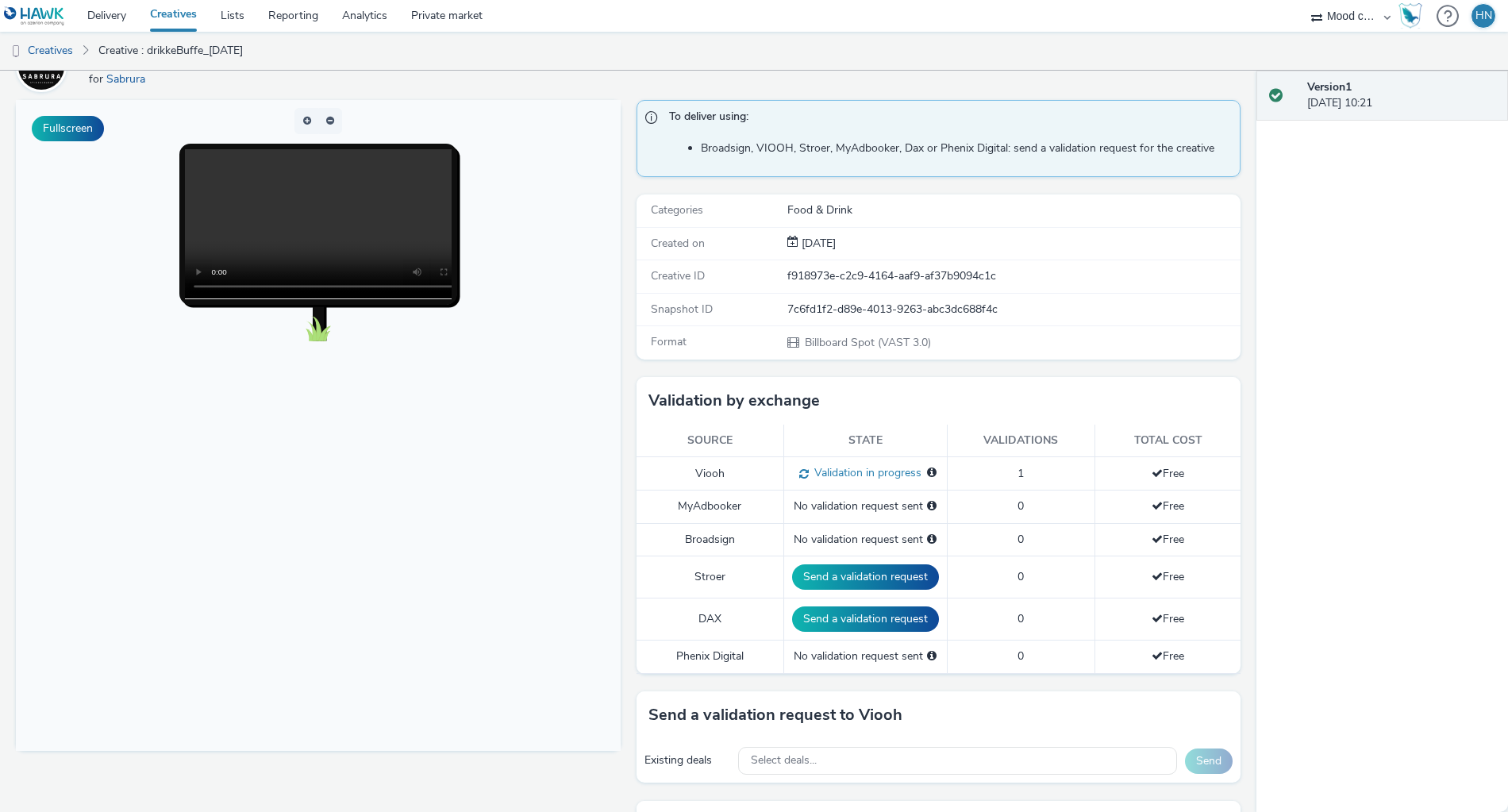
click at [179, 6] on link "Creatives" at bounding box center [173, 16] width 70 height 31
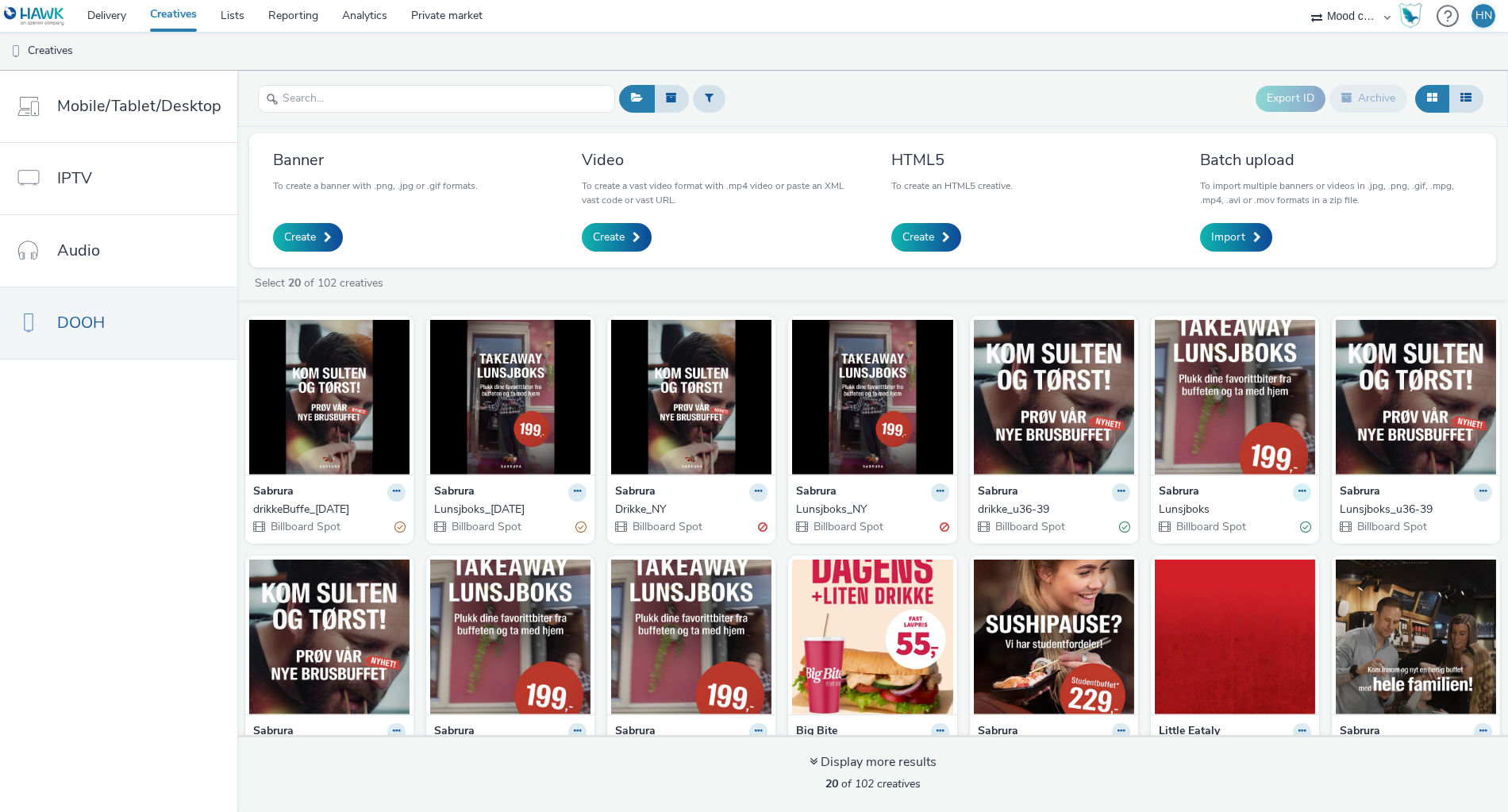
click at [1301, 494] on icon at bounding box center [1302, 491] width 7 height 10
click at [1237, 365] on figcaption at bounding box center [1235, 345] width 160 height 50
